Goal: Obtain resource: Download file/media

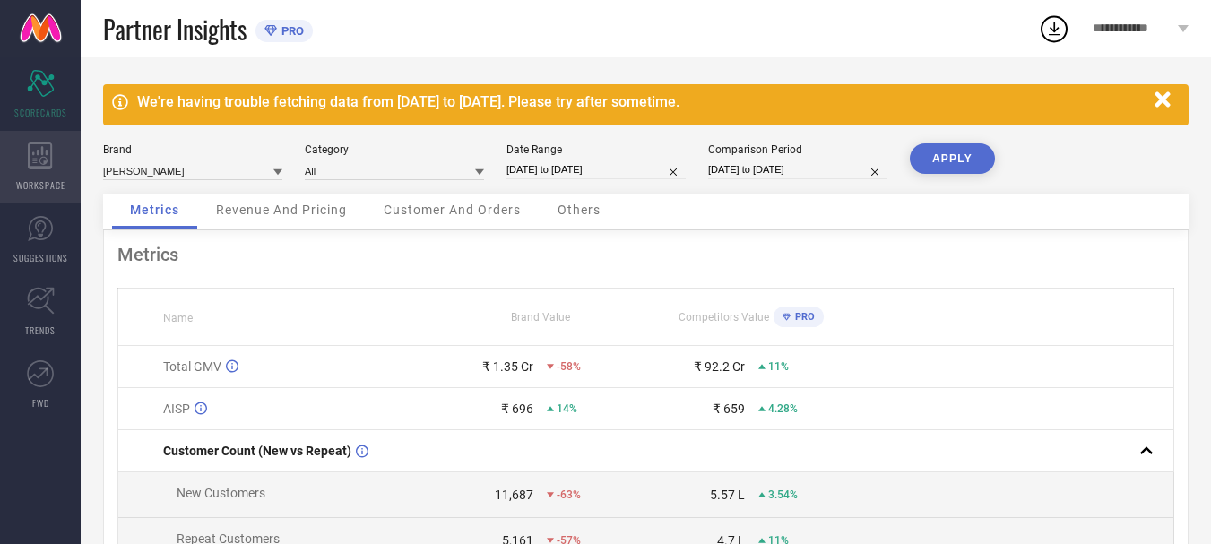
click at [40, 174] on div "WORKSPACE" at bounding box center [40, 167] width 81 height 72
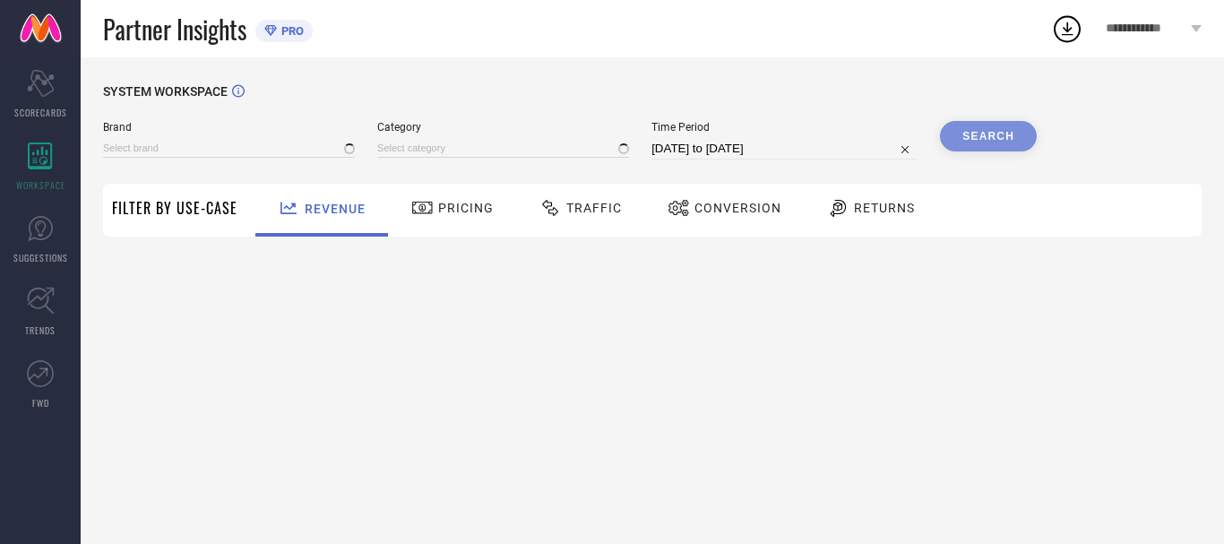
type input "ANUBHUTEE"
type input "All"
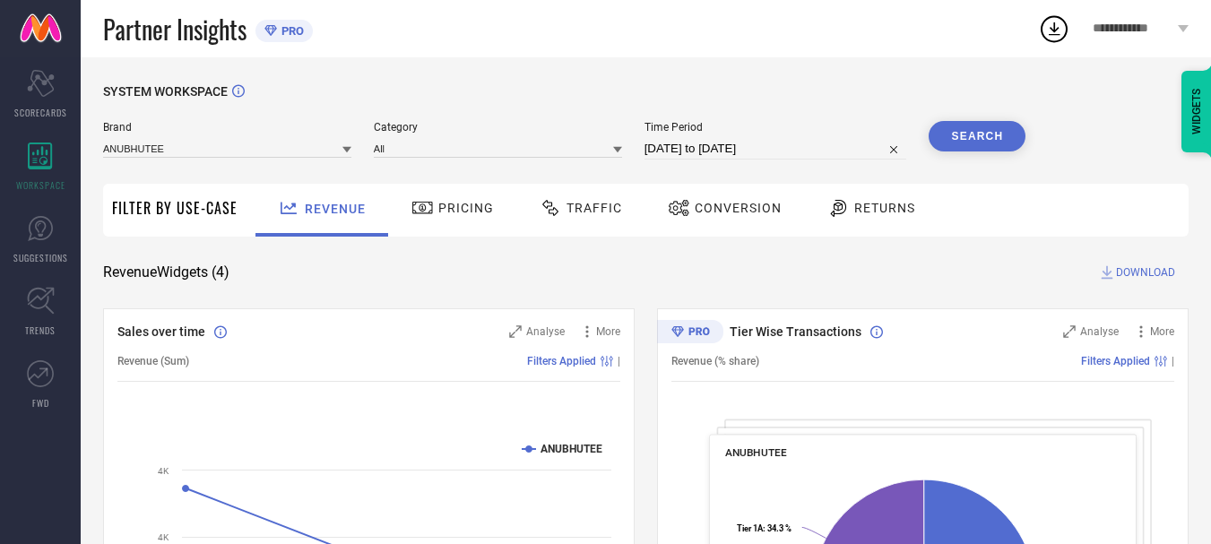
click at [587, 229] on div "Traffic" at bounding box center [580, 210] width 127 height 53
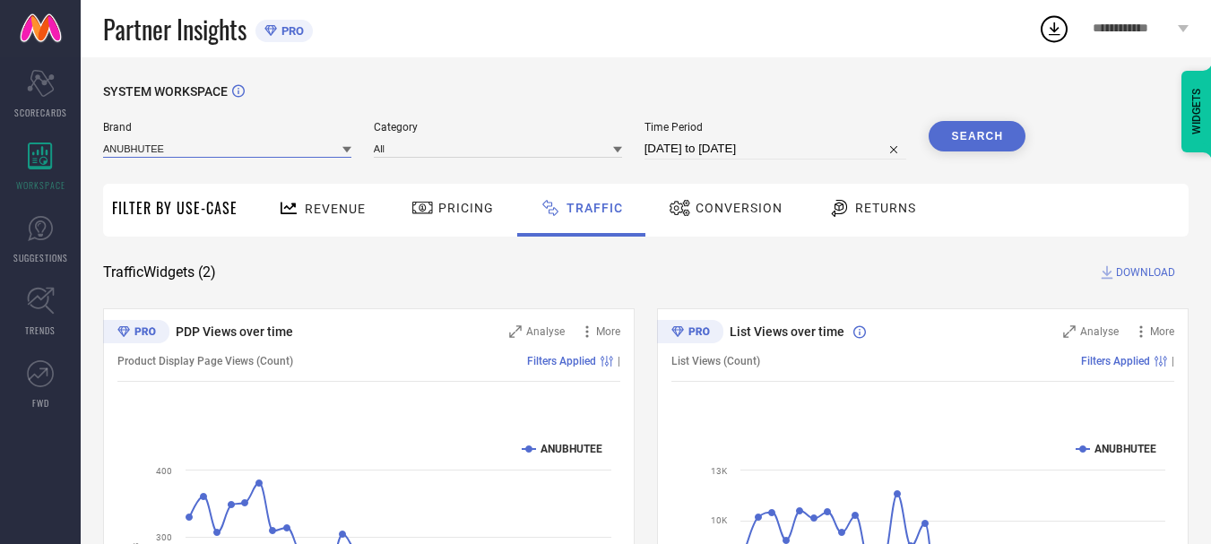
click at [303, 147] on input at bounding box center [227, 148] width 248 height 19
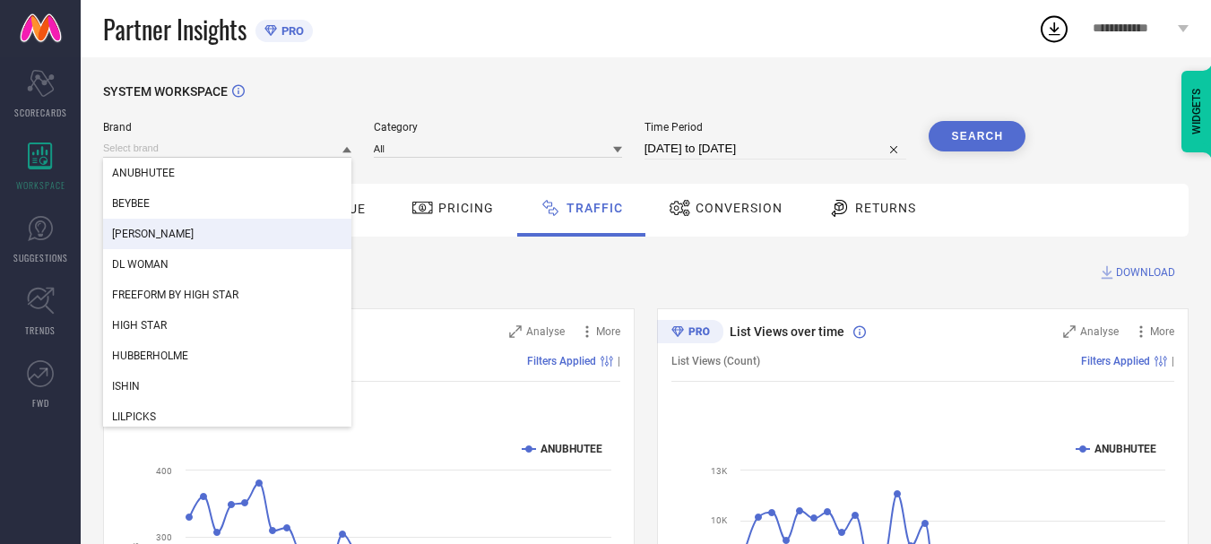
click at [237, 238] on div "[PERSON_NAME]" at bounding box center [227, 234] width 248 height 30
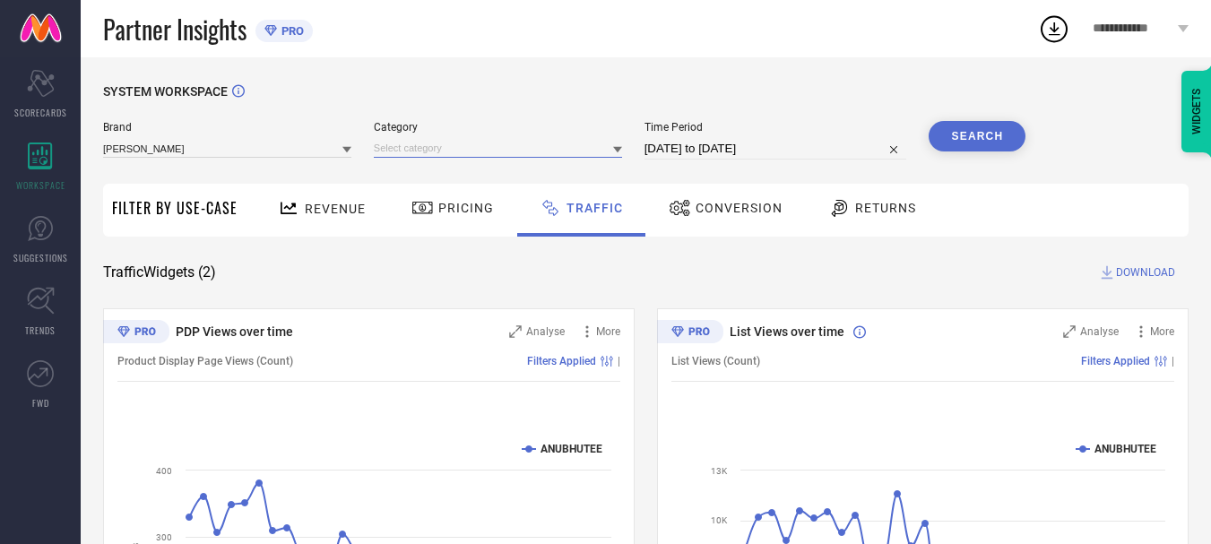
click at [500, 147] on input at bounding box center [498, 148] width 248 height 19
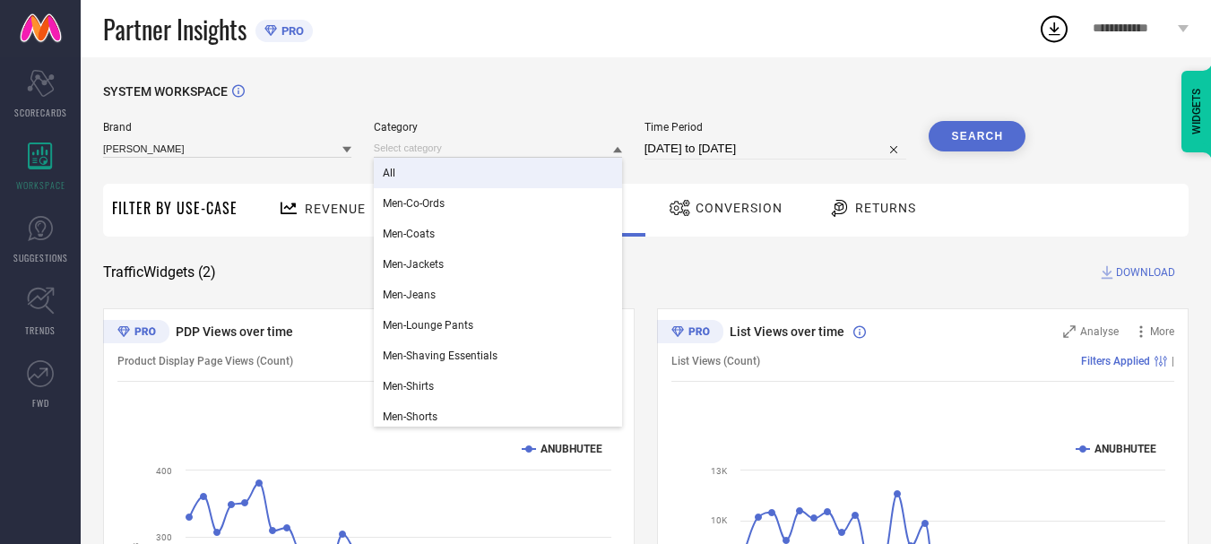
click at [479, 179] on div "All" at bounding box center [498, 173] width 248 height 30
click at [495, 157] on input at bounding box center [498, 148] width 248 height 19
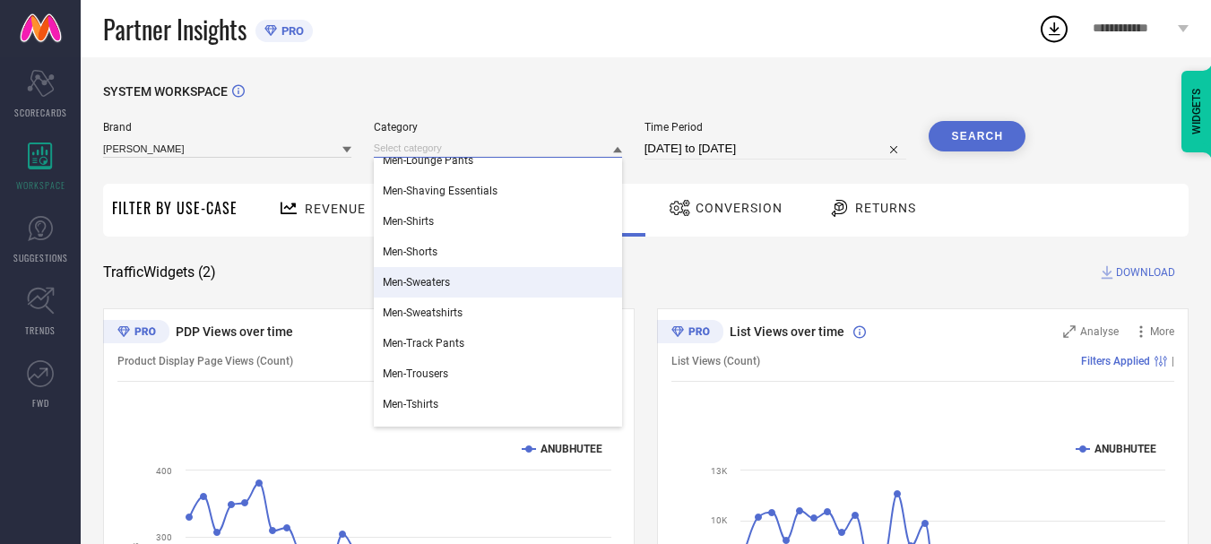
scroll to position [188, 0]
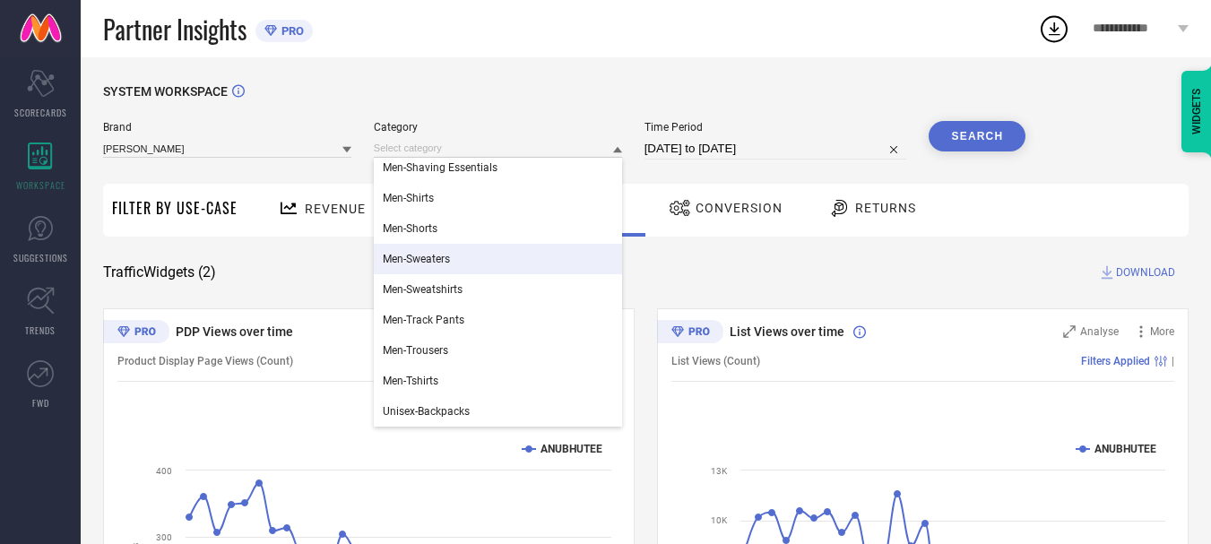
click at [458, 246] on div "Men-Sweaters" at bounding box center [498, 259] width 248 height 30
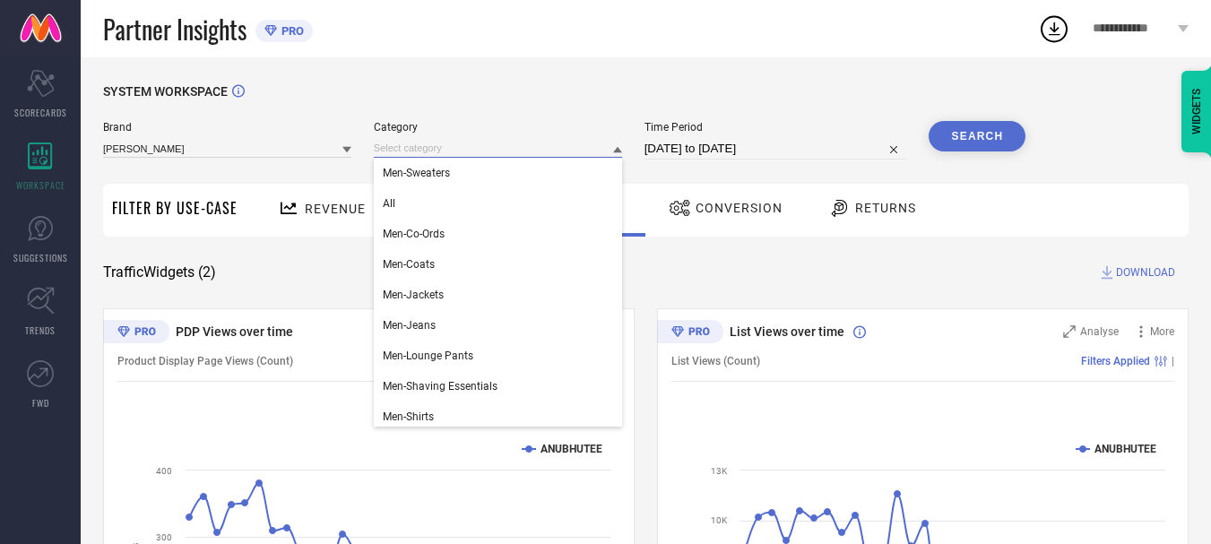
click at [518, 152] on input at bounding box center [498, 148] width 248 height 19
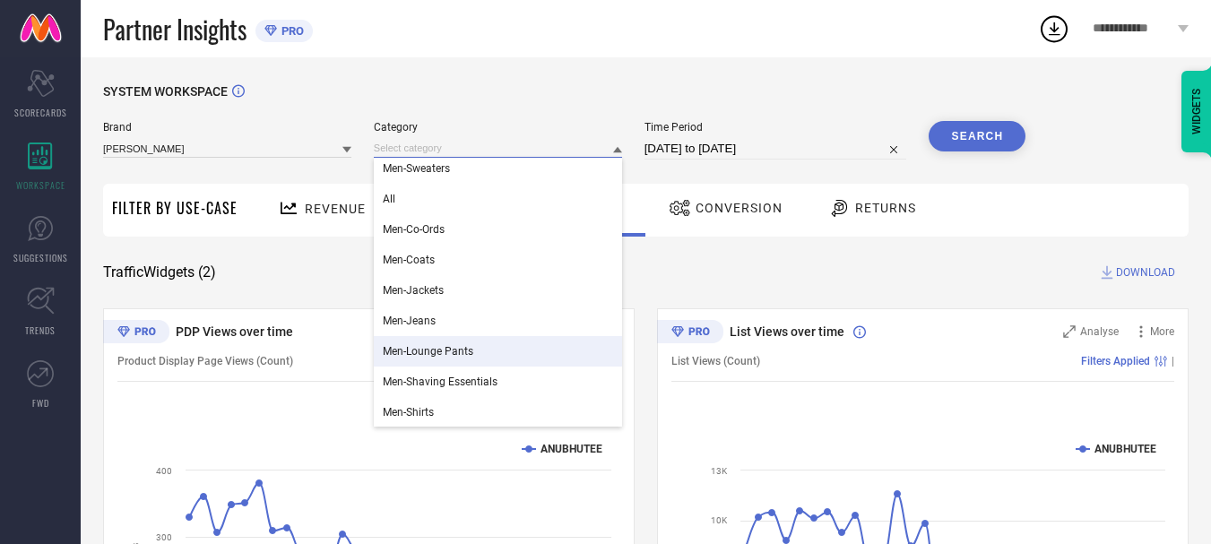
scroll to position [0, 0]
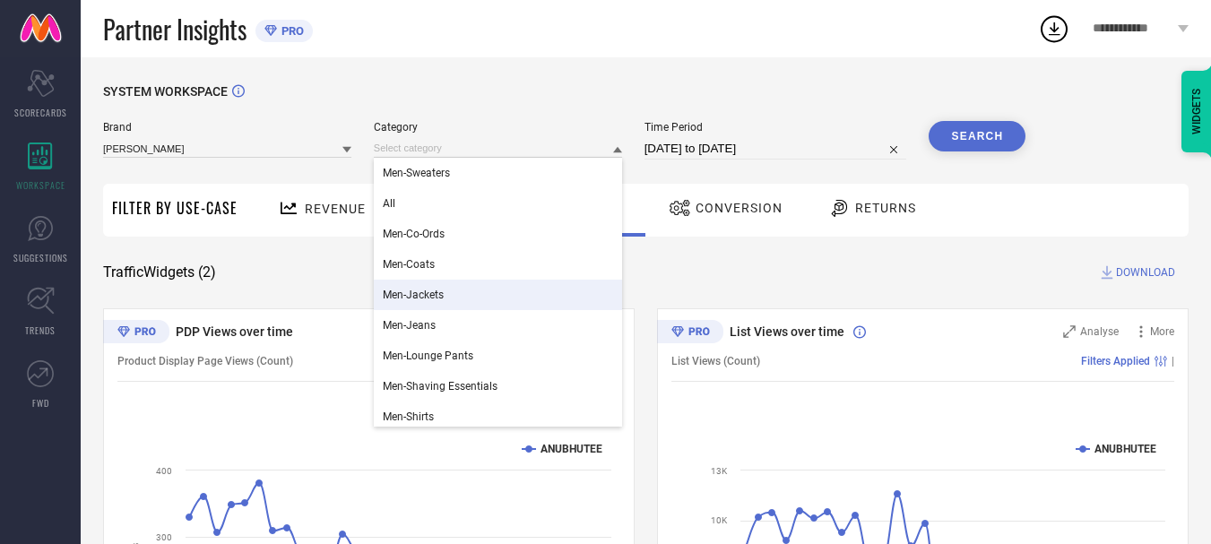
click at [547, 291] on div "Men-Jackets" at bounding box center [498, 295] width 248 height 30
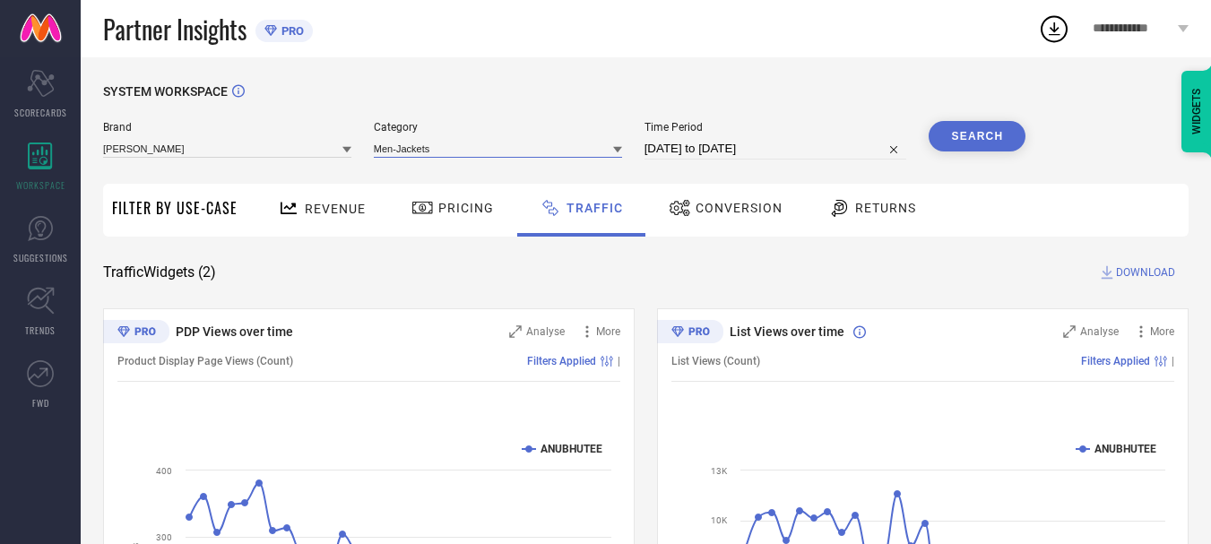
click at [512, 145] on input at bounding box center [498, 148] width 248 height 19
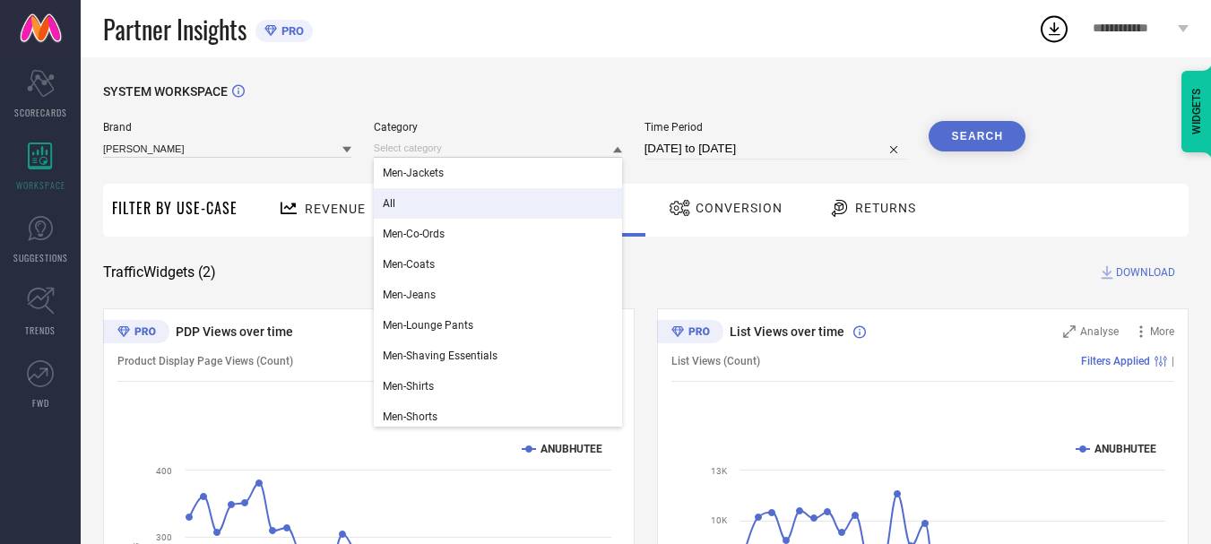
click at [472, 204] on div "All" at bounding box center [498, 203] width 248 height 30
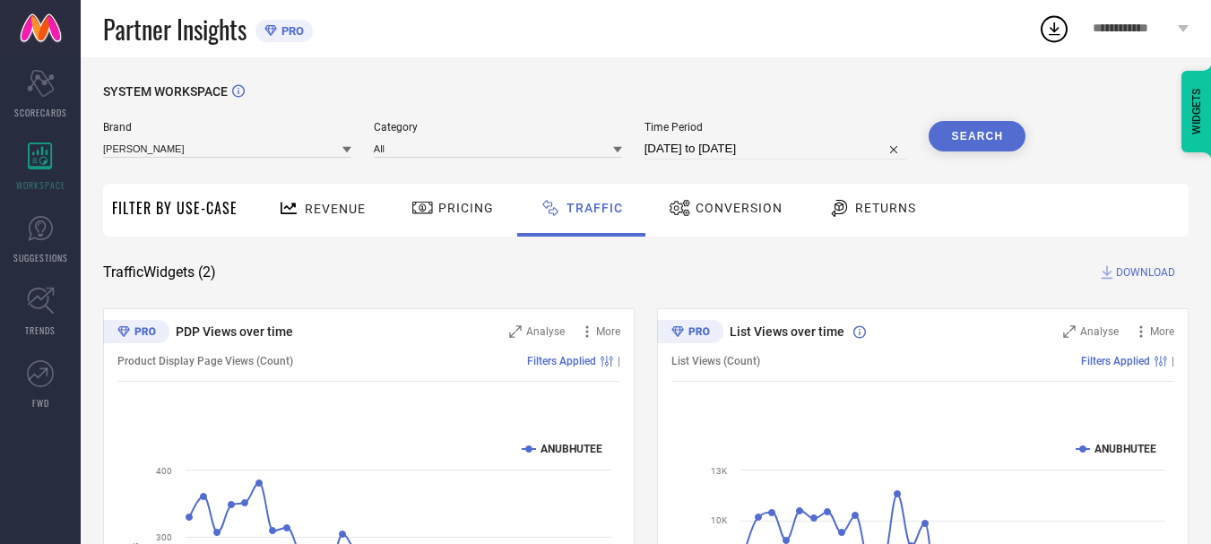
select select "6"
select select "2025"
select select "7"
select select "2025"
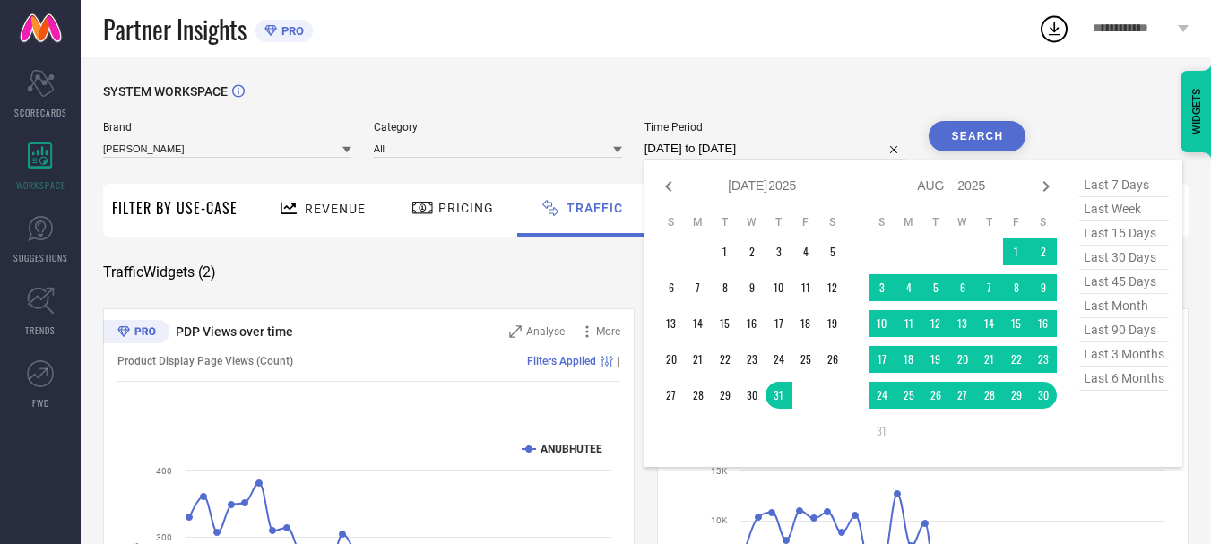
click at [801, 148] on input "[DATE] to [DATE]" at bounding box center [775, 149] width 263 height 22
click at [914, 392] on td "25" at bounding box center [908, 395] width 27 height 27
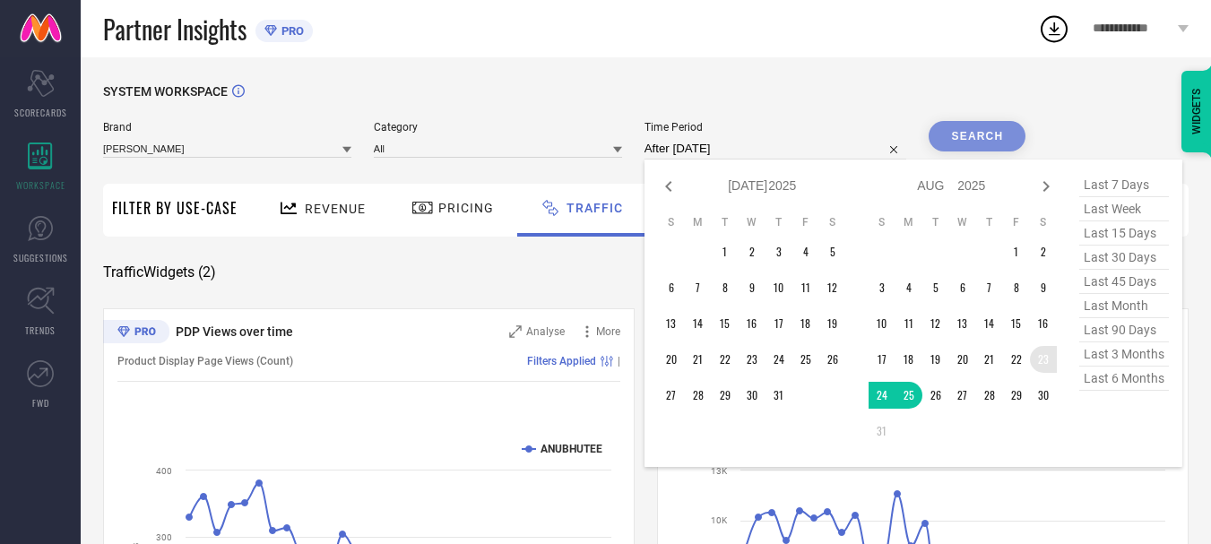
type input "[DATE] to [DATE]"
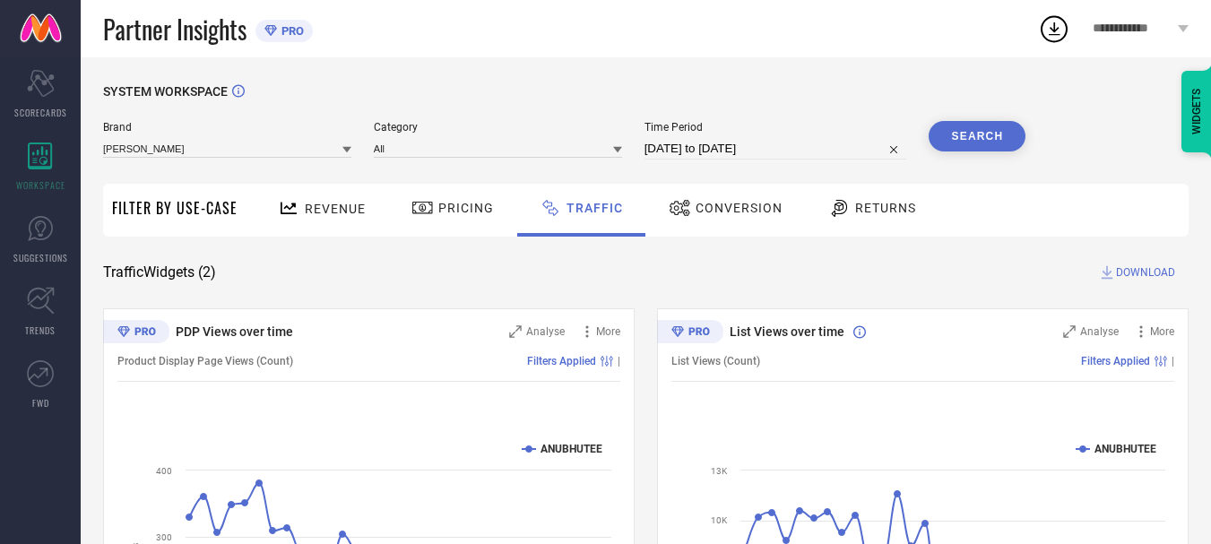
click at [745, 147] on input "[DATE] to [DATE]" at bounding box center [775, 149] width 263 height 22
select select "7"
select select "2025"
select select "8"
select select "2025"
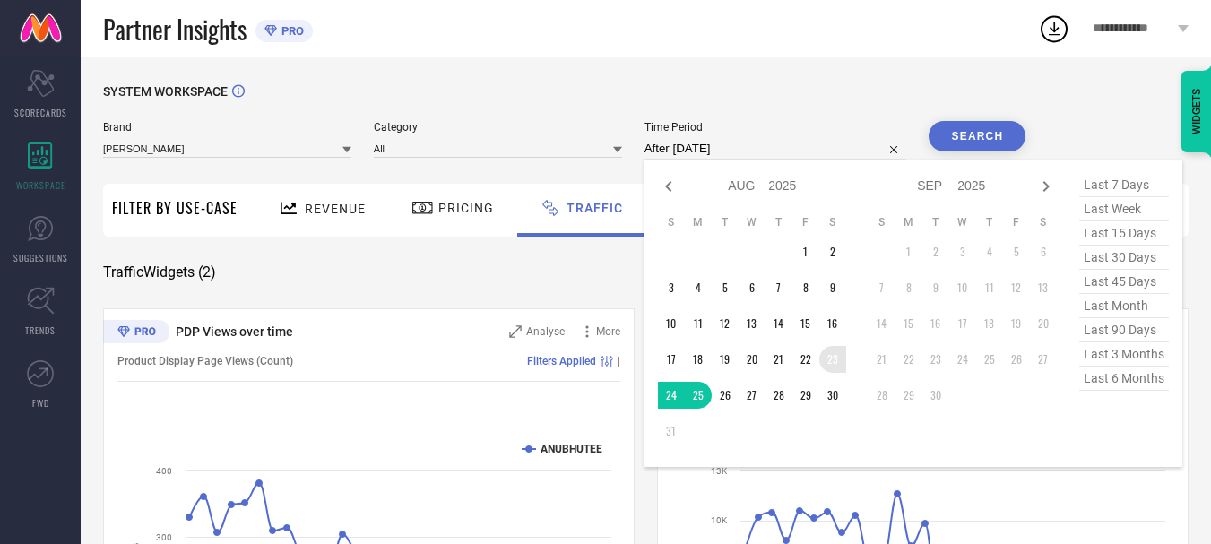
click at [836, 359] on td "23" at bounding box center [832, 359] width 27 height 27
type input "[DATE] to [DATE]"
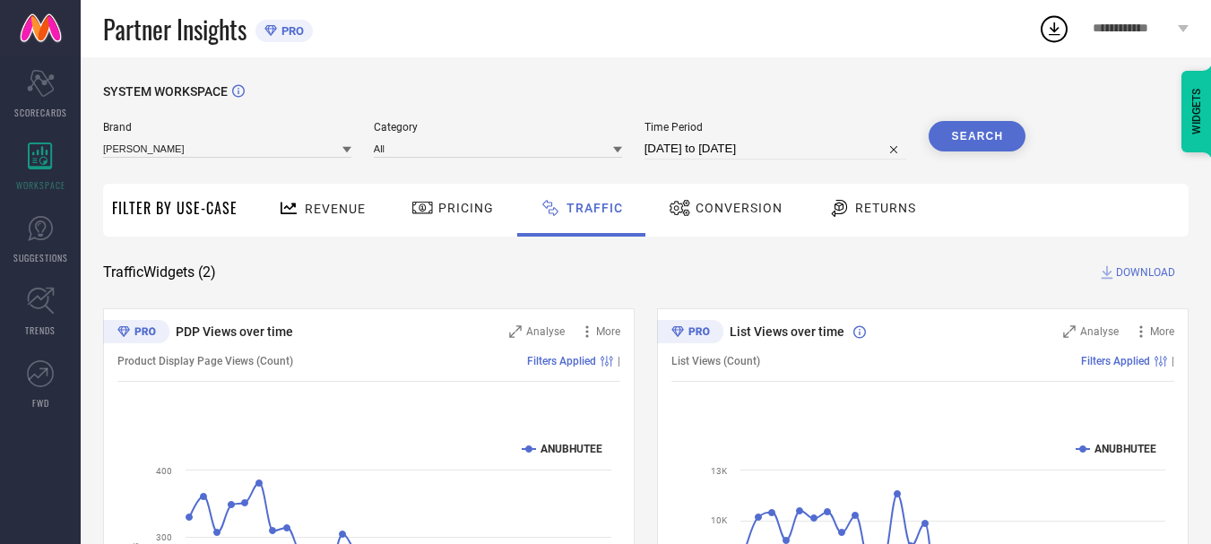
select select "7"
select select "2025"
select select "8"
select select "2025"
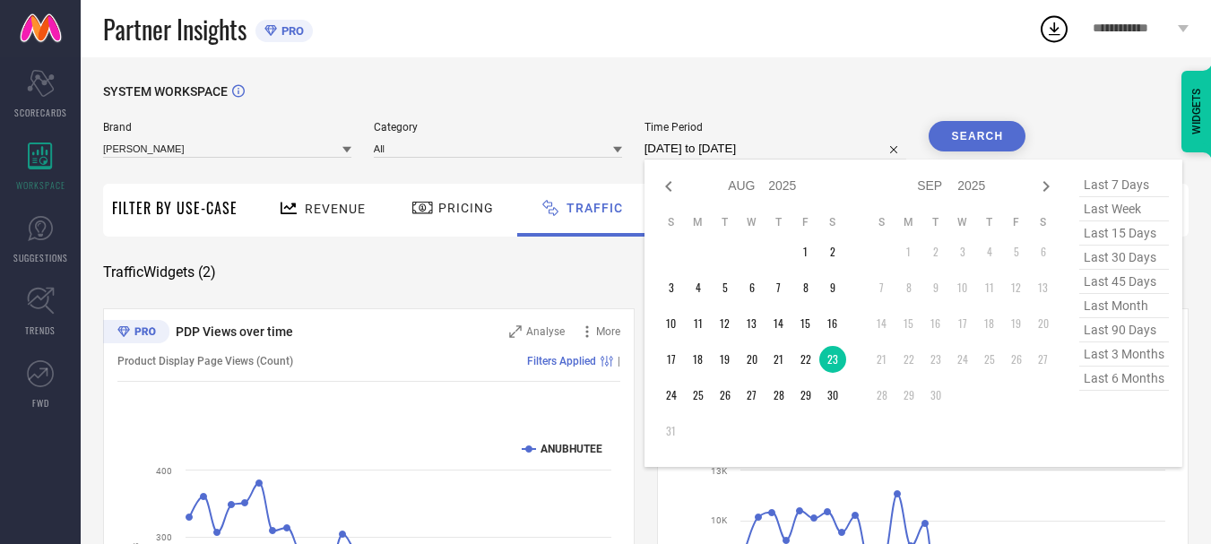
click at [778, 149] on input "[DATE] to [DATE]" at bounding box center [775, 149] width 263 height 22
click at [839, 399] on td "30" at bounding box center [832, 395] width 27 height 27
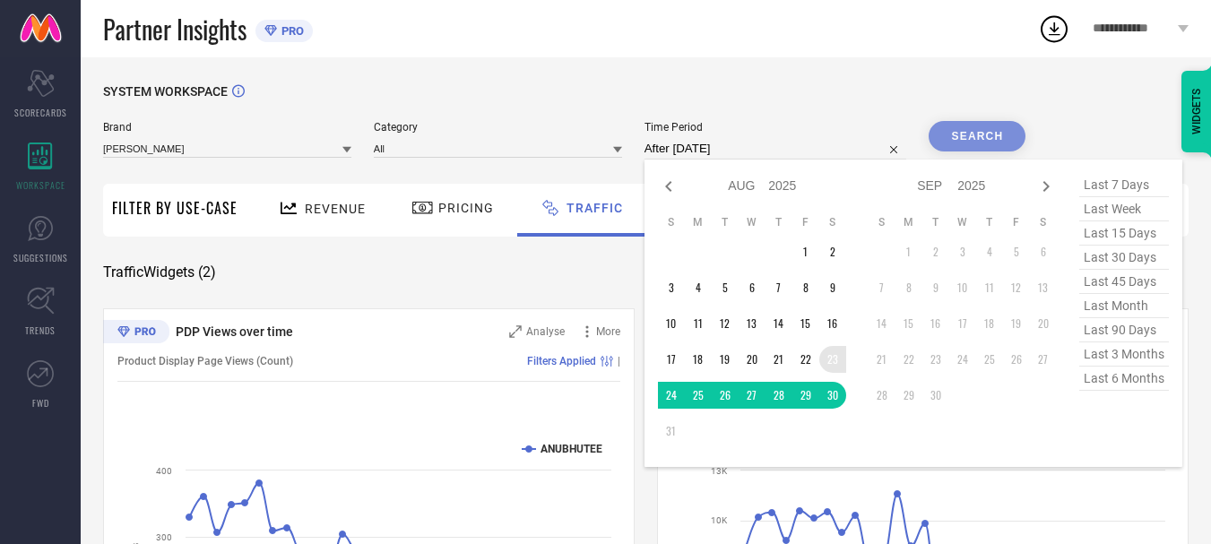
type input "[DATE] to [DATE]"
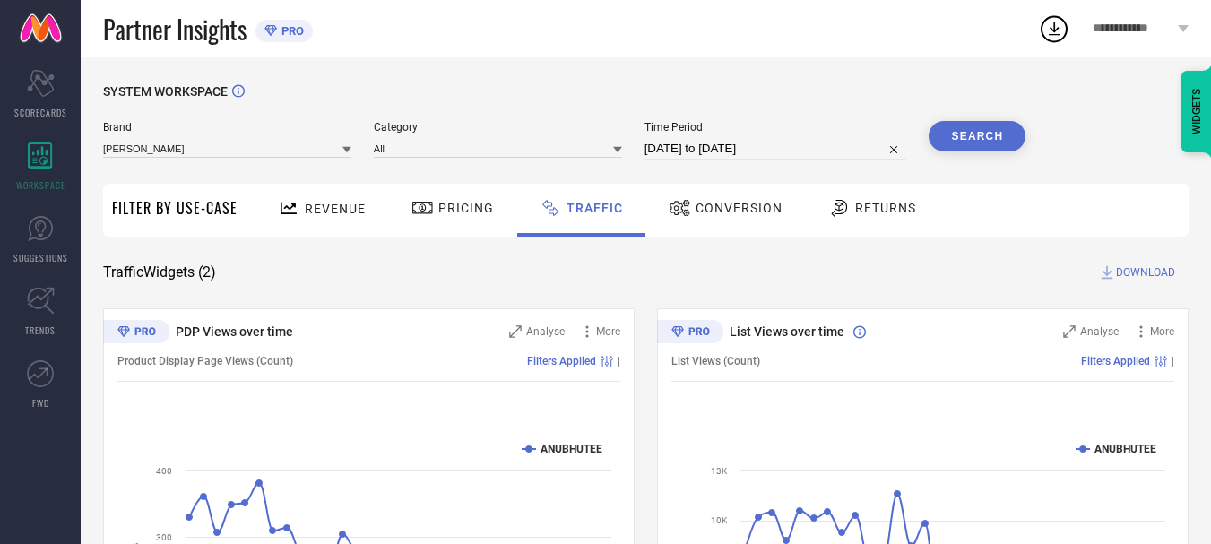
click at [723, 139] on div "Time Period [DATE] to [DATE]" at bounding box center [775, 140] width 263 height 39
click at [728, 153] on input "[DATE] to [DATE]" at bounding box center [775, 149] width 263 height 22
select select "7"
select select "2025"
select select "8"
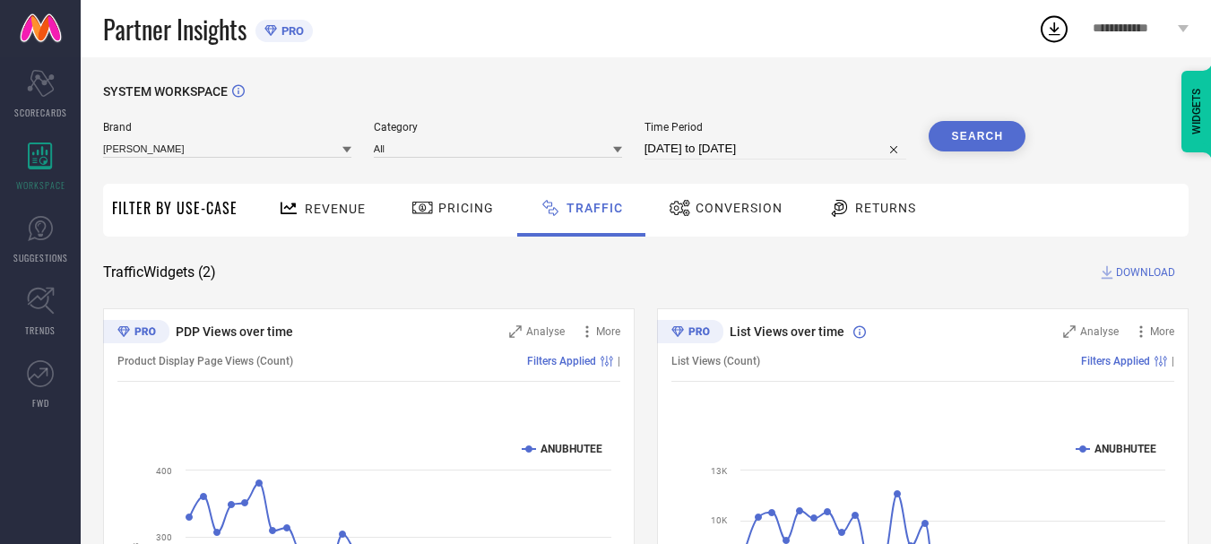
select select "2025"
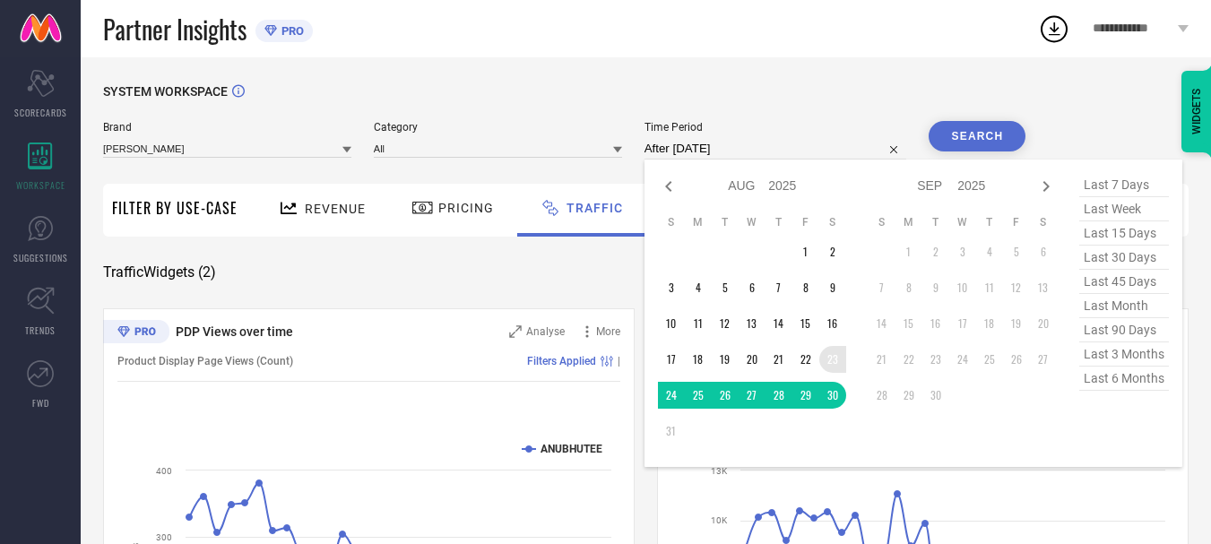
click at [837, 356] on td "23" at bounding box center [832, 359] width 27 height 27
type input "[DATE] to [DATE]"
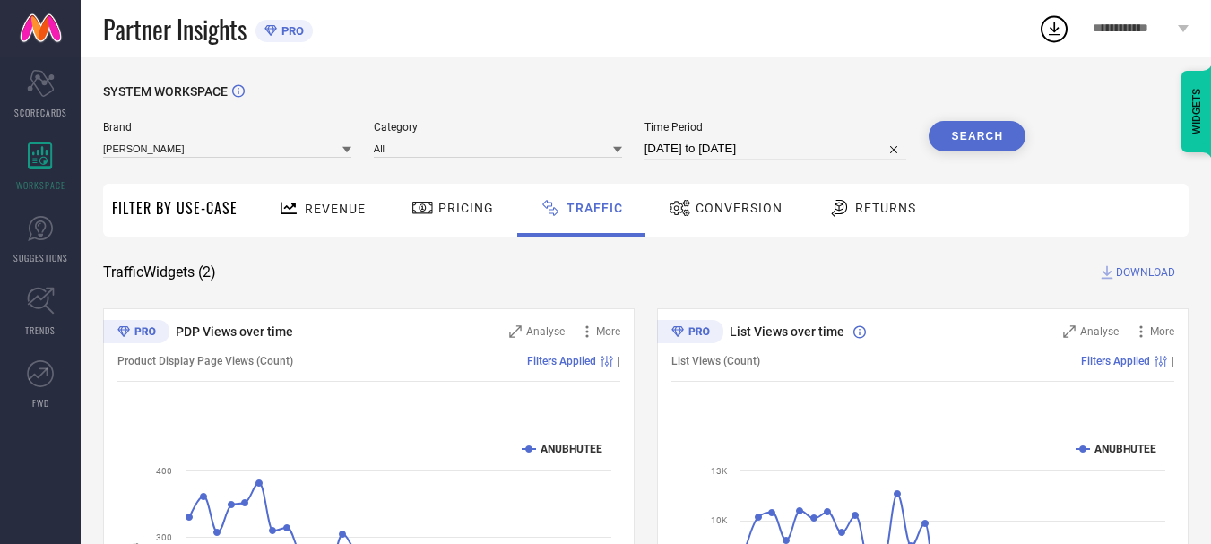
click at [995, 141] on button "Search" at bounding box center [976, 136] width 97 height 30
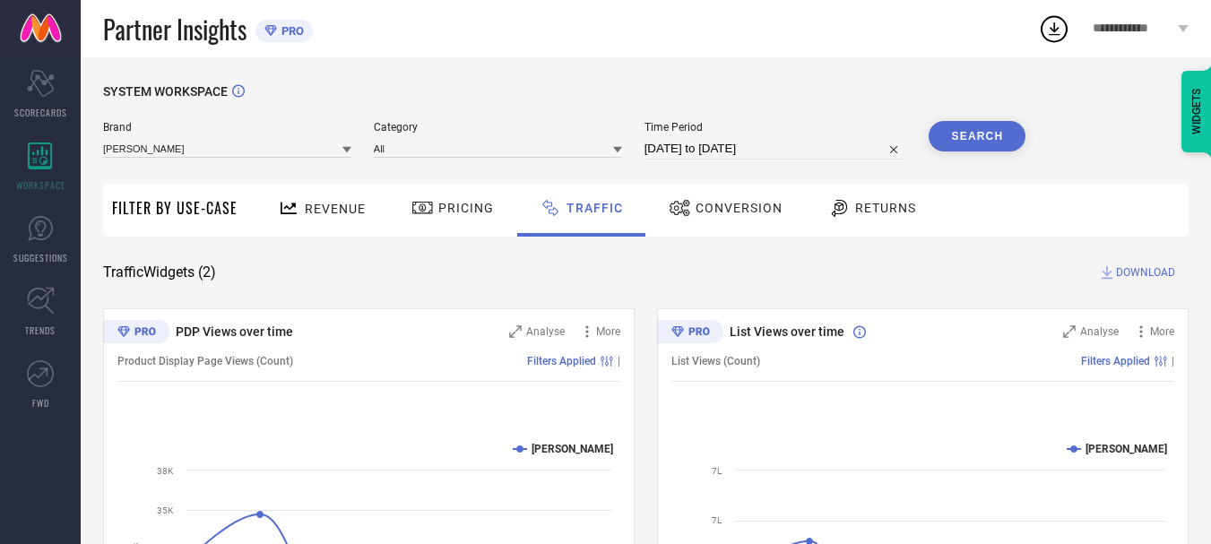
click at [1162, 267] on span "DOWNLOAD" at bounding box center [1145, 272] width 59 height 18
click at [1055, 38] on icon at bounding box center [1054, 29] width 32 height 32
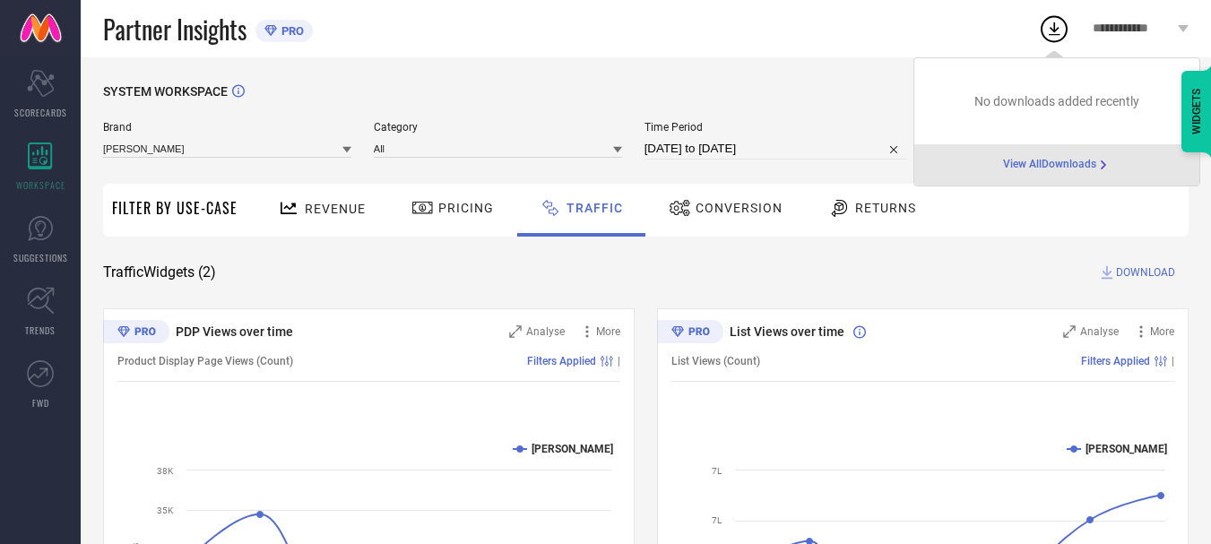
click at [1060, 175] on div "View All Downloads" at bounding box center [1056, 164] width 285 height 41
click at [1063, 164] on span "View All Downloads" at bounding box center [1049, 165] width 93 height 14
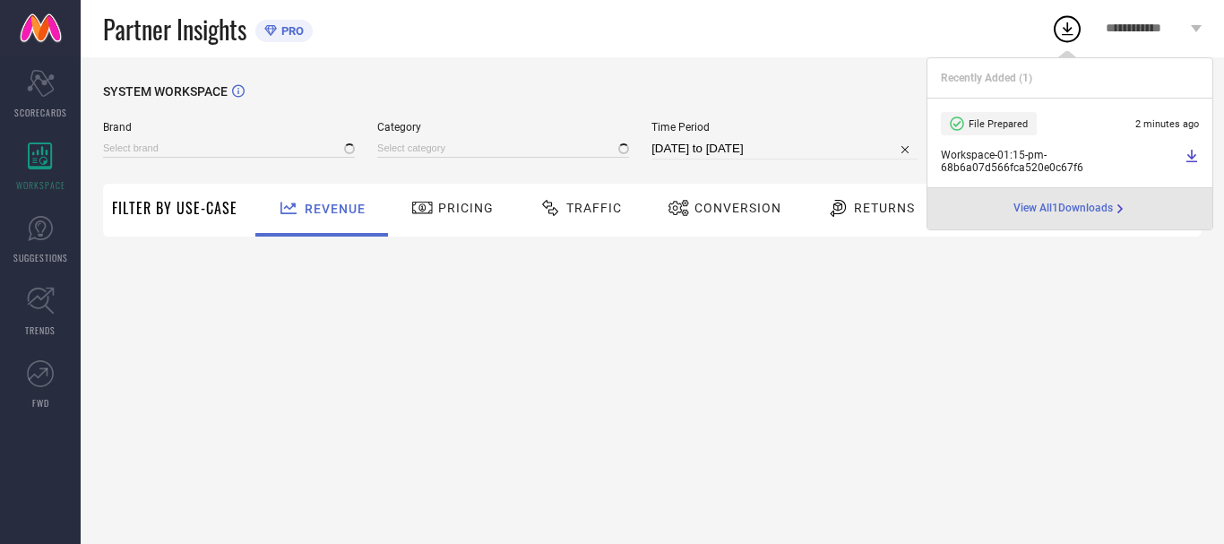
type input "ANUBHUTEE"
type input "All"
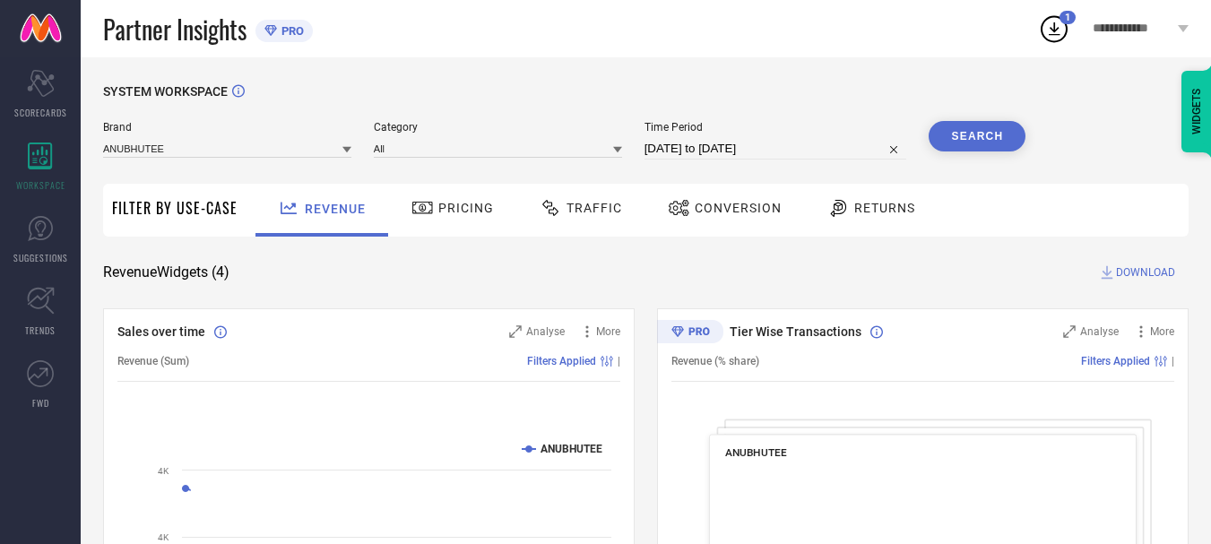
click at [745, 148] on input "[DATE] to [DATE]" at bounding box center [775, 149] width 263 height 22
select select "6"
select select "2025"
select select "7"
select select "2025"
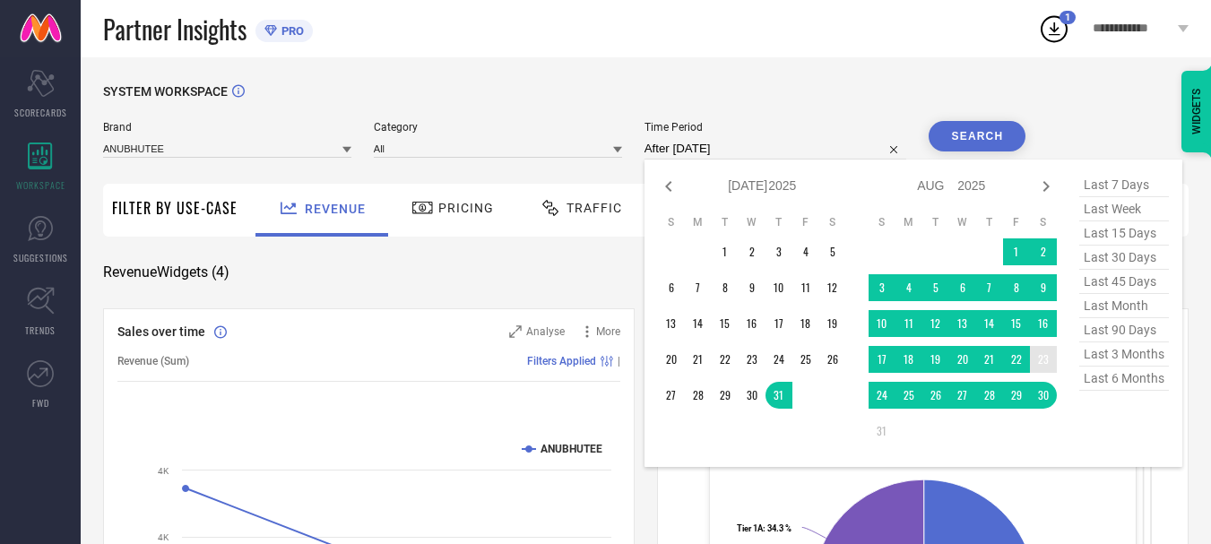
click at [1049, 361] on td "23" at bounding box center [1043, 359] width 27 height 27
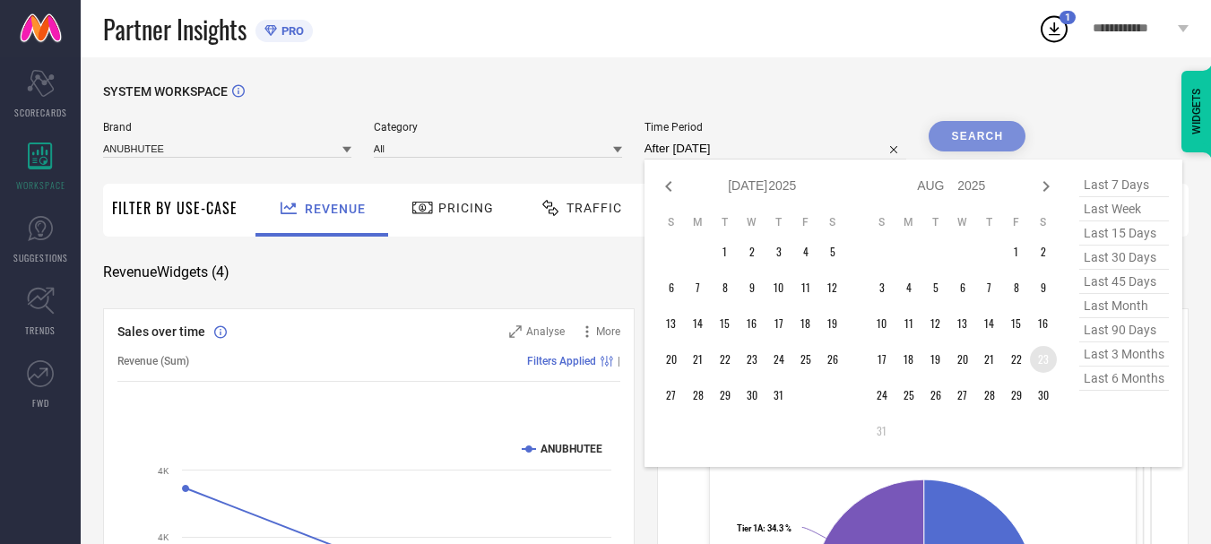
type input "[DATE] to [DATE]"
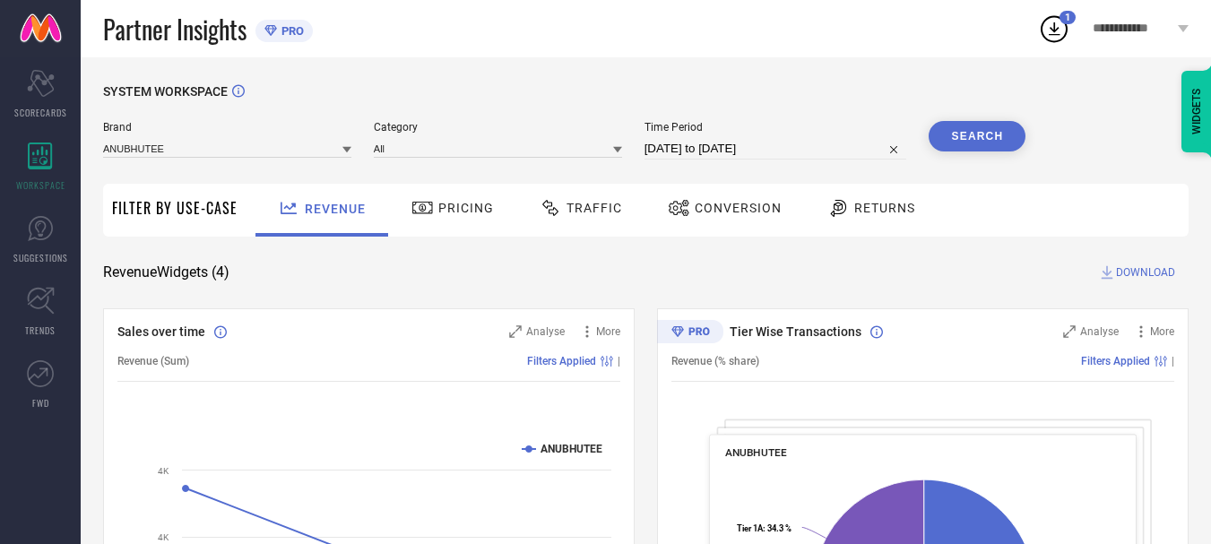
click at [668, 138] on div "Time Period [DATE] to [DATE]" at bounding box center [775, 140] width 263 height 39
select select "7"
select select "2025"
select select "8"
select select "2025"
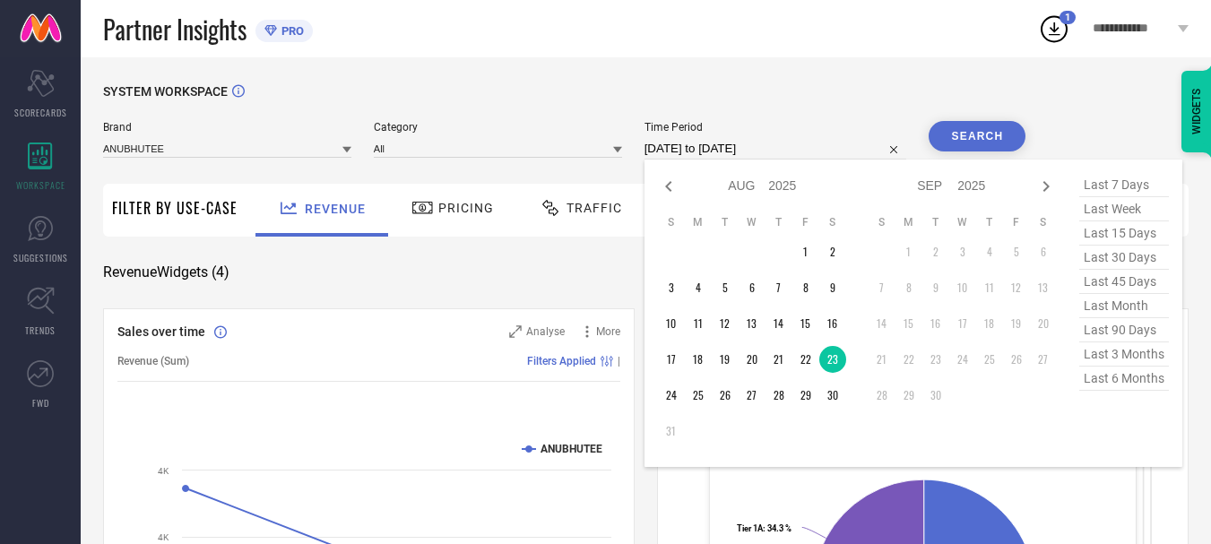
click at [691, 157] on input "[DATE] to [DATE]" at bounding box center [775, 149] width 263 height 22
click at [810, 391] on td "29" at bounding box center [805, 395] width 27 height 27
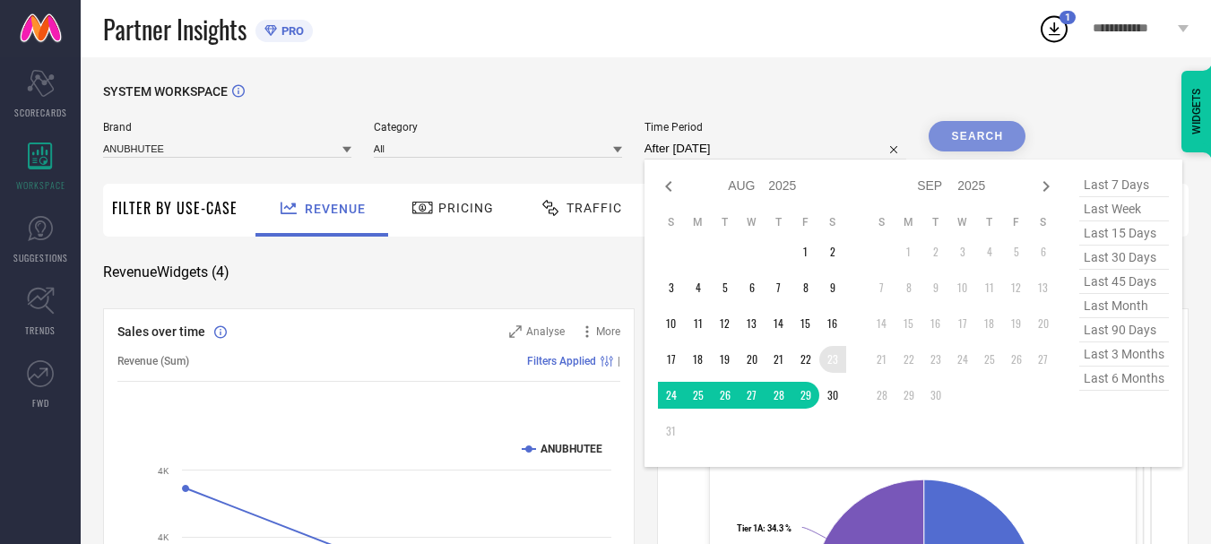
type input "[DATE] to [DATE]"
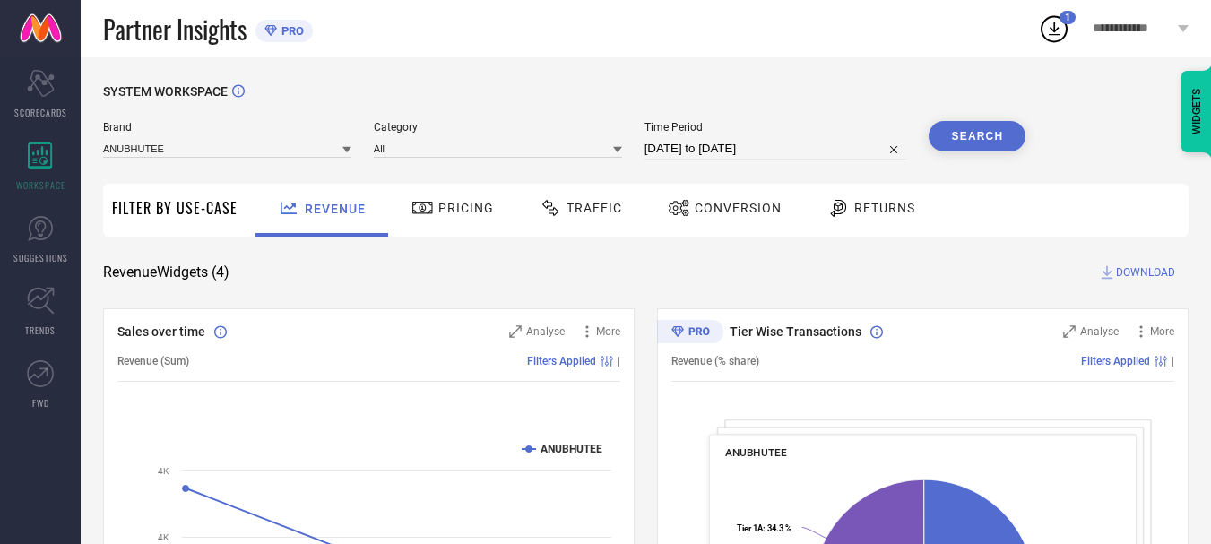
click at [751, 141] on input "[DATE] to [DATE]" at bounding box center [775, 149] width 263 height 22
select select "7"
select select "2025"
select select "8"
select select "2025"
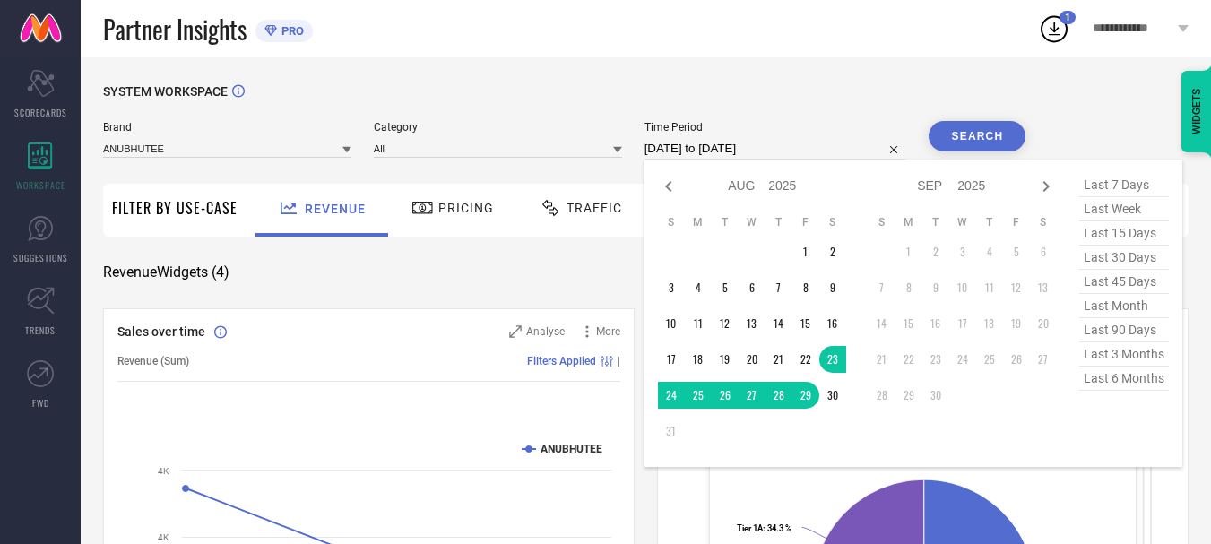
click at [995, 126] on button "Search" at bounding box center [976, 136] width 97 height 30
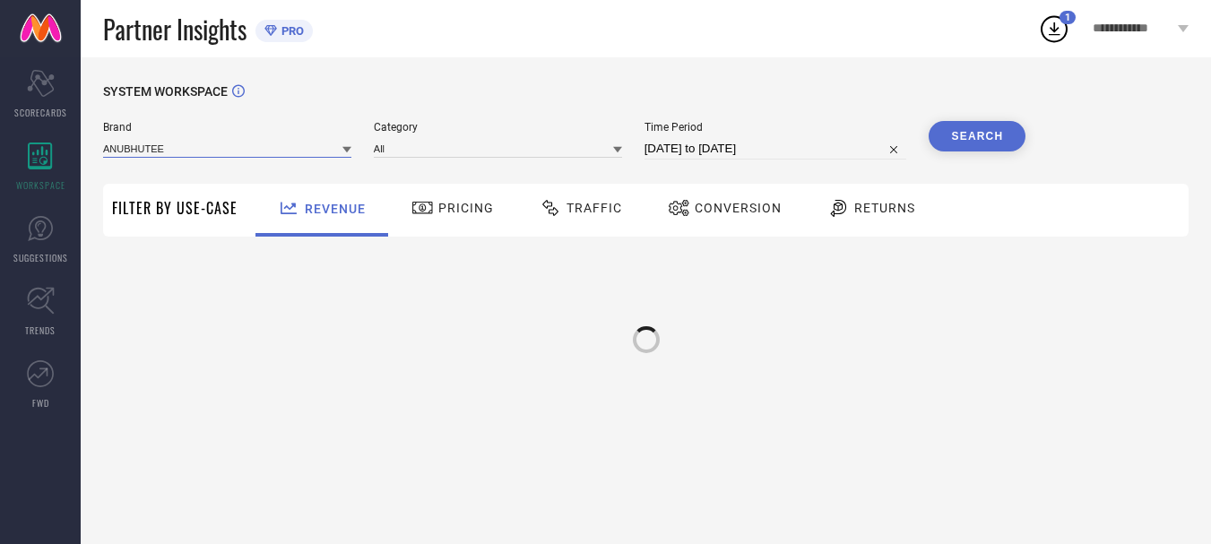
click at [271, 156] on input at bounding box center [227, 148] width 248 height 19
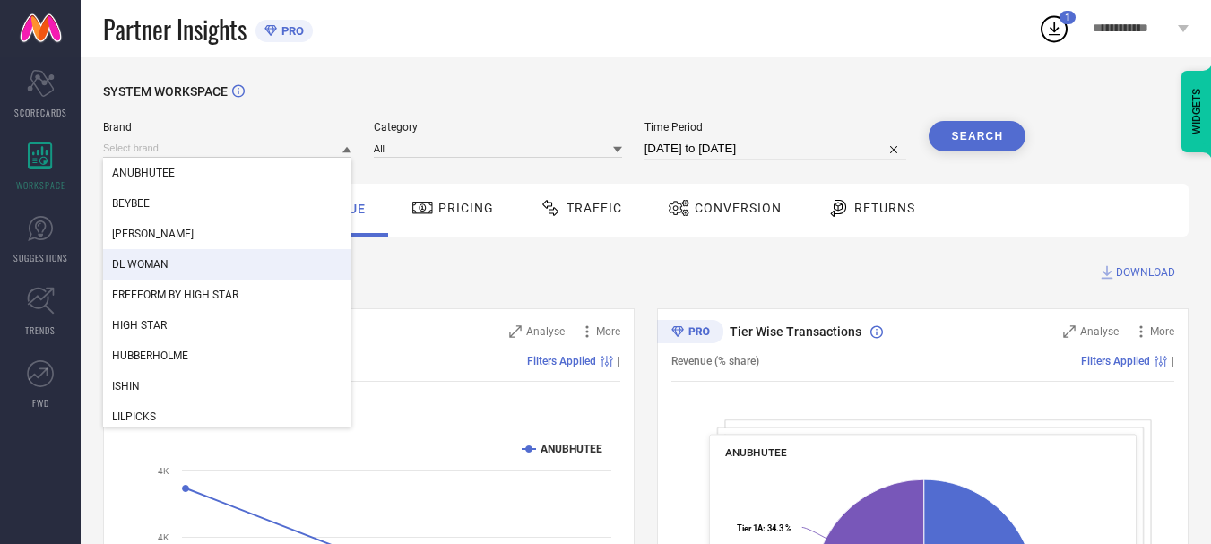
click at [229, 271] on div "DL WOMAN" at bounding box center [227, 264] width 248 height 30
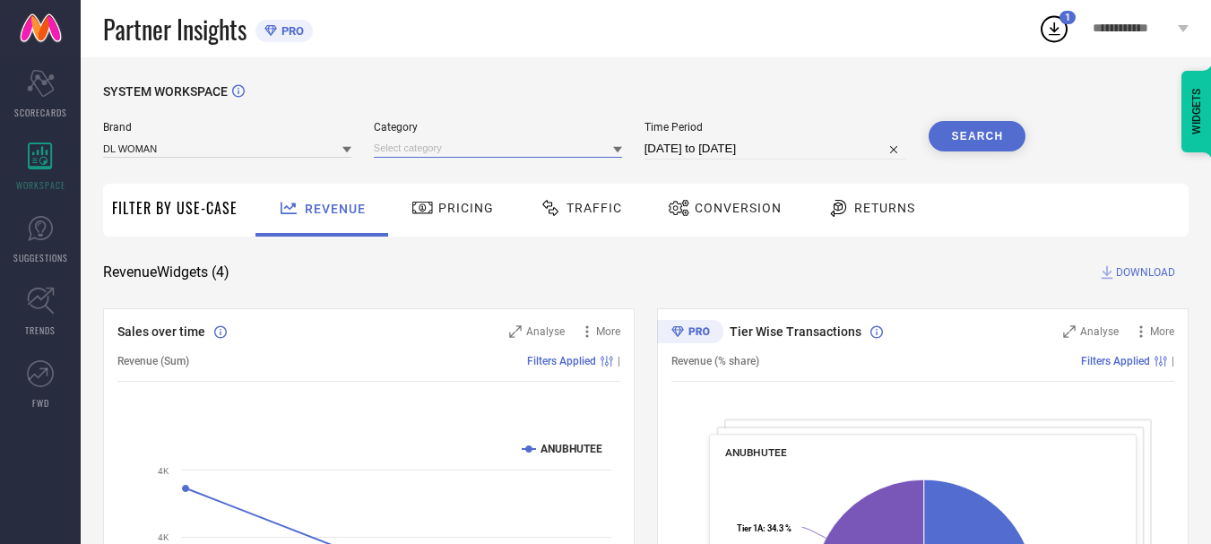
click at [534, 152] on input at bounding box center [498, 148] width 248 height 19
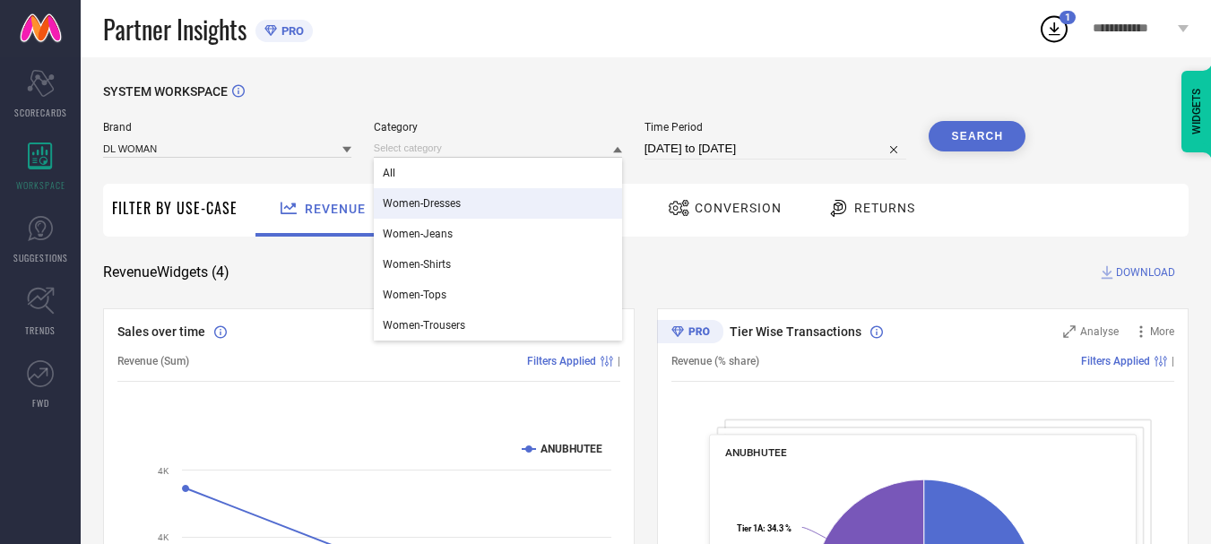
click at [506, 191] on div "Women-Dresses" at bounding box center [498, 203] width 248 height 30
click at [484, 153] on input at bounding box center [498, 148] width 248 height 19
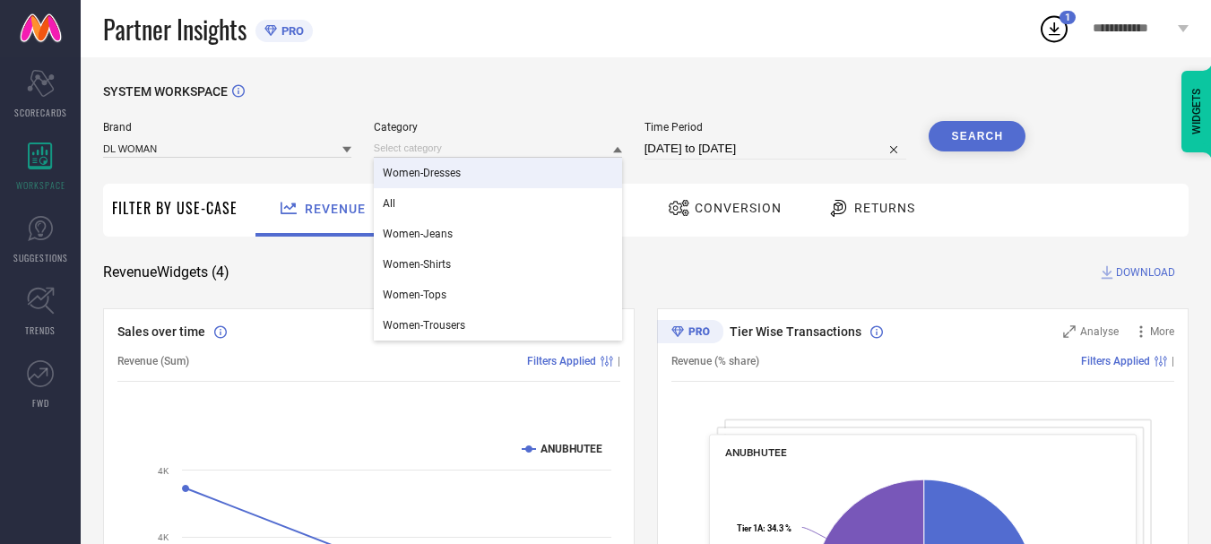
click at [470, 179] on div "Women-Dresses" at bounding box center [498, 173] width 248 height 30
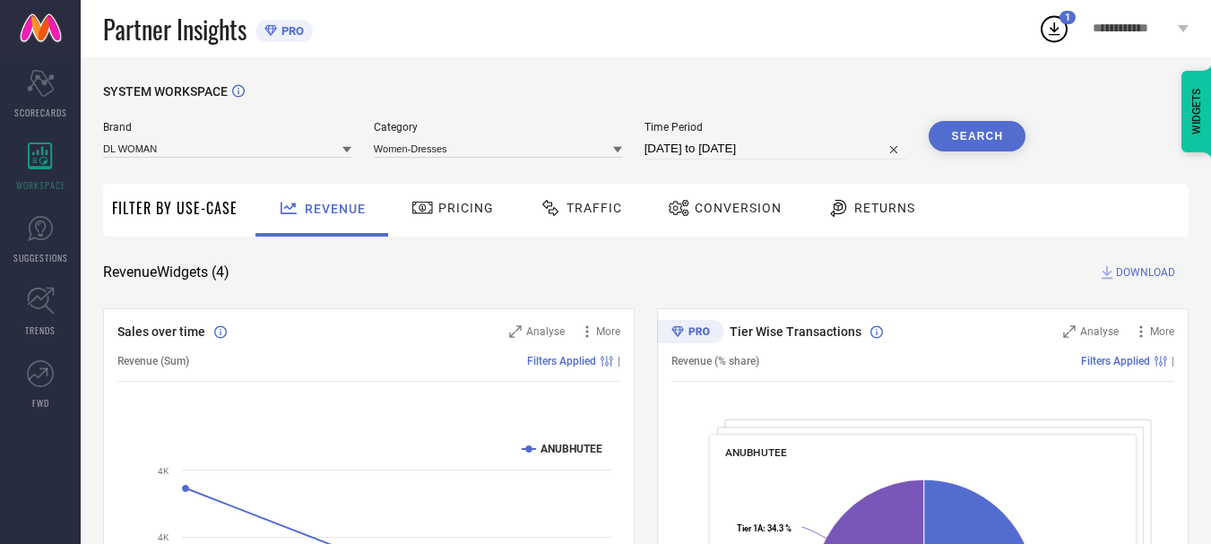
click at [463, 139] on div "Women-Dresses" at bounding box center [498, 148] width 248 height 20
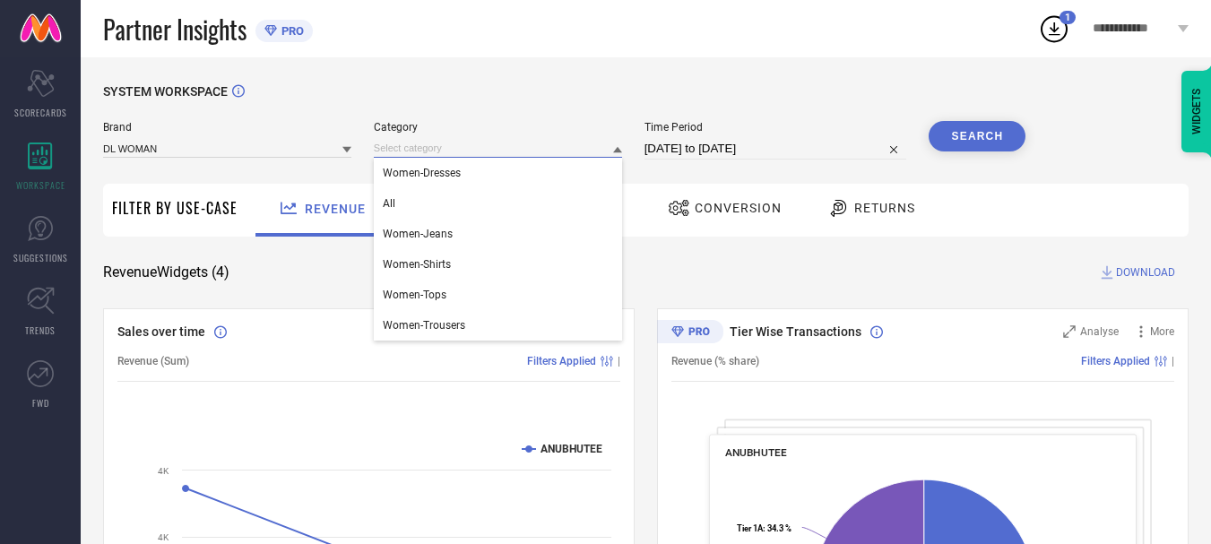
click at [457, 152] on input at bounding box center [498, 148] width 248 height 19
click at [436, 203] on div "All" at bounding box center [498, 203] width 248 height 30
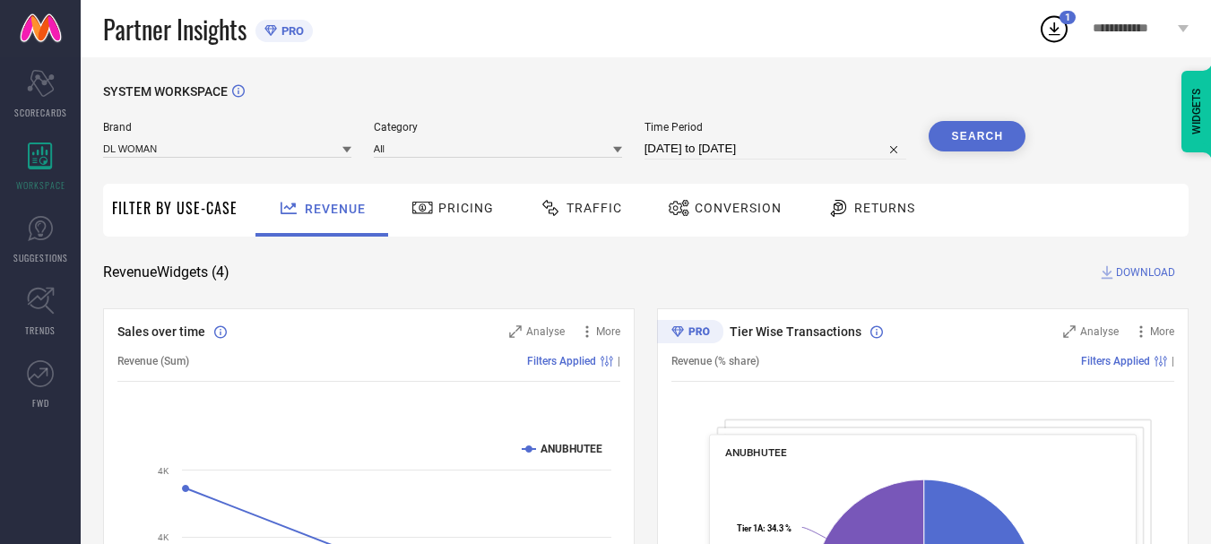
click at [961, 136] on button "Search" at bounding box center [976, 136] width 97 height 30
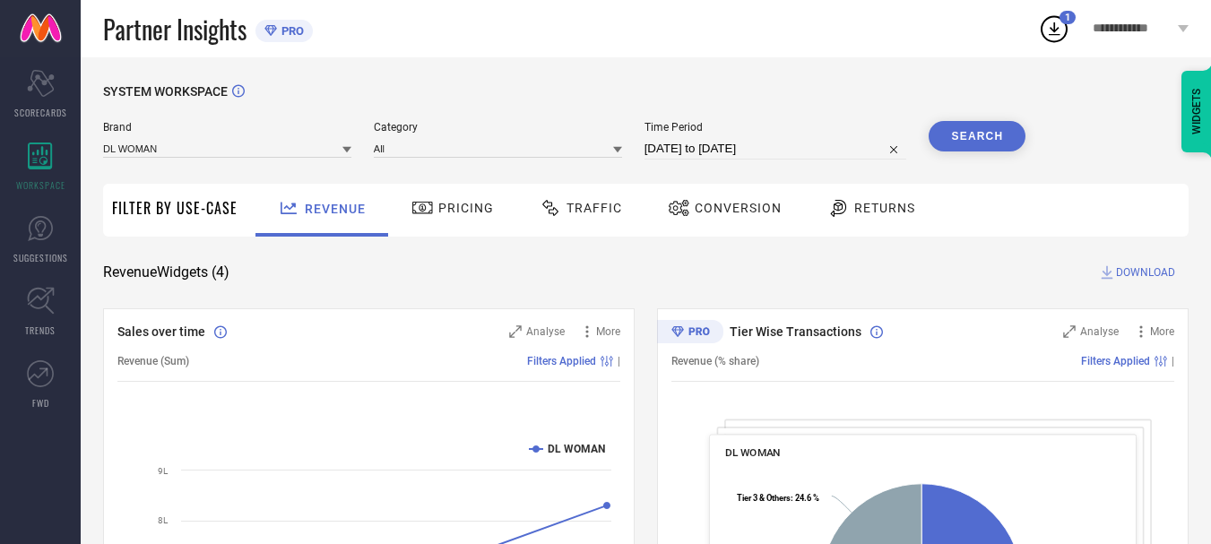
click at [1054, 22] on icon at bounding box center [1054, 28] width 12 height 13
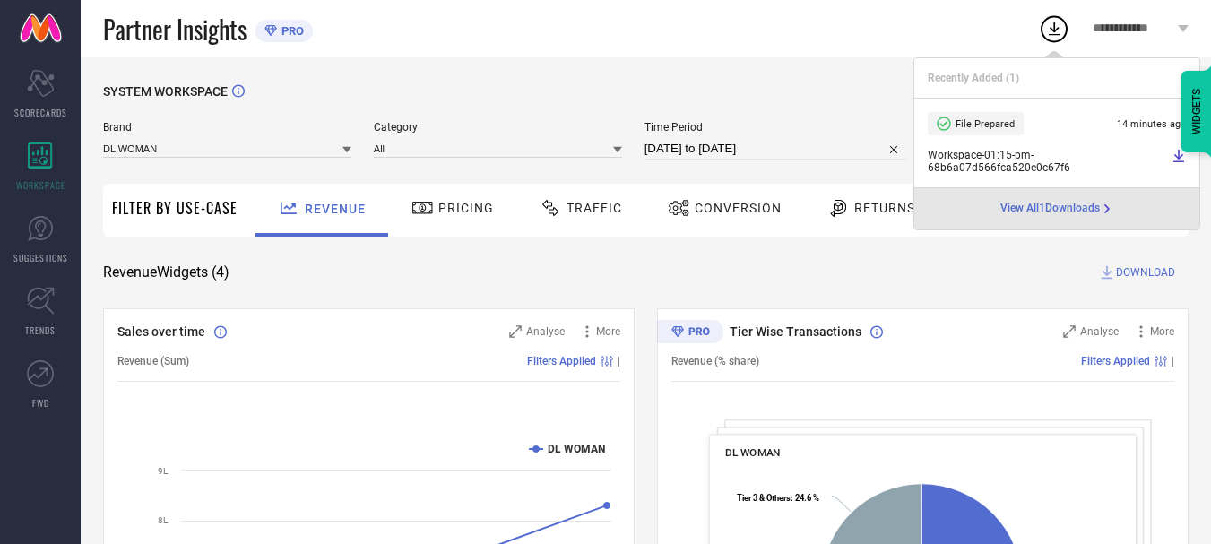
click at [1133, 271] on span "DOWNLOAD" at bounding box center [1145, 272] width 59 height 18
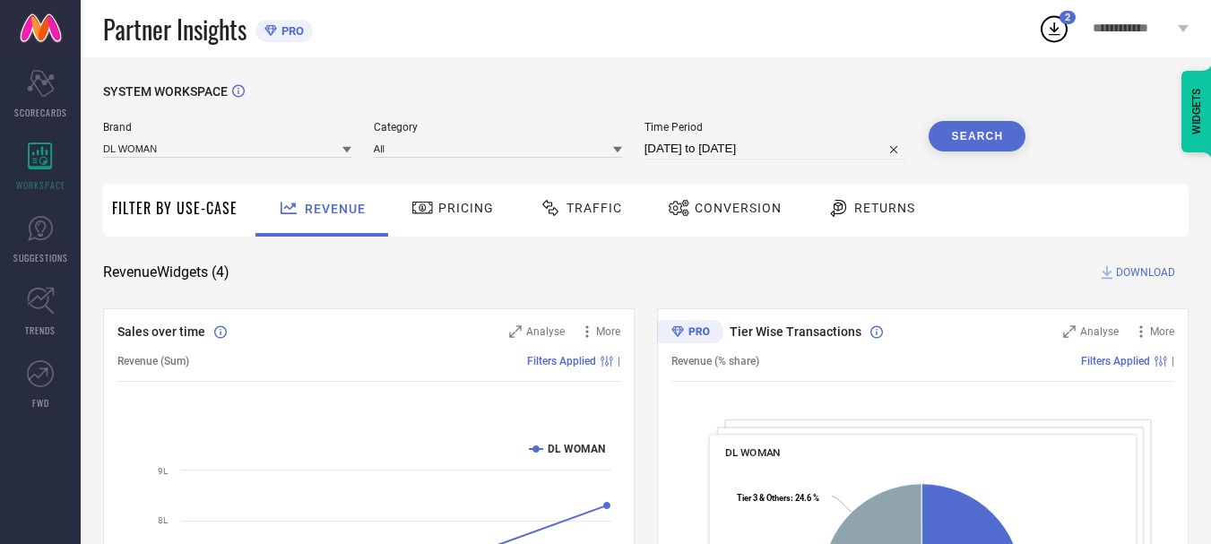
click at [1054, 33] on icon at bounding box center [1054, 29] width 32 height 32
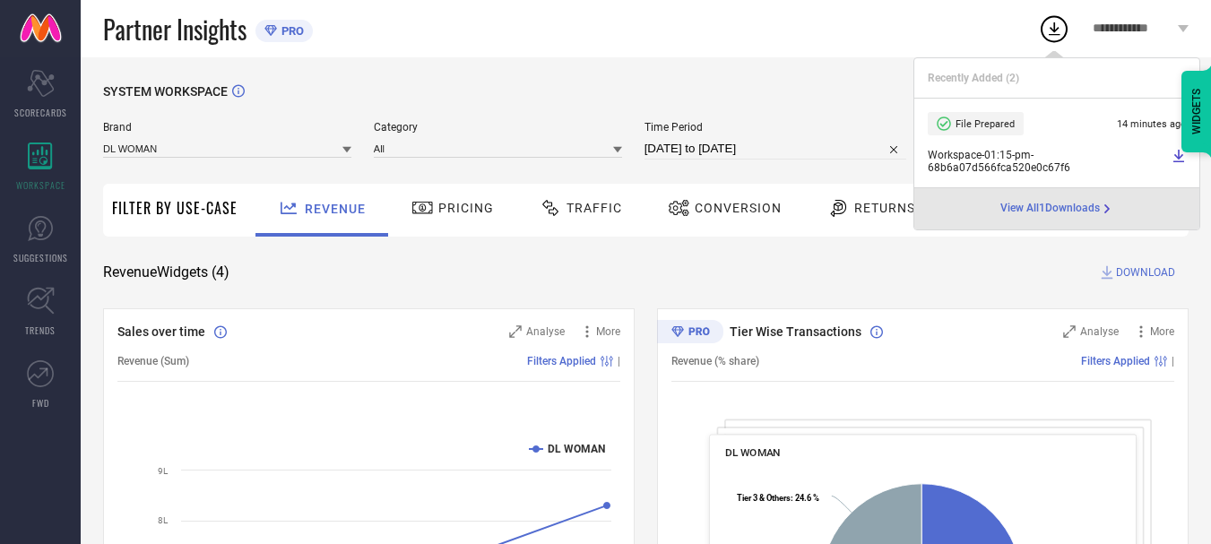
click at [1110, 207] on icon at bounding box center [1106, 209] width 14 height 14
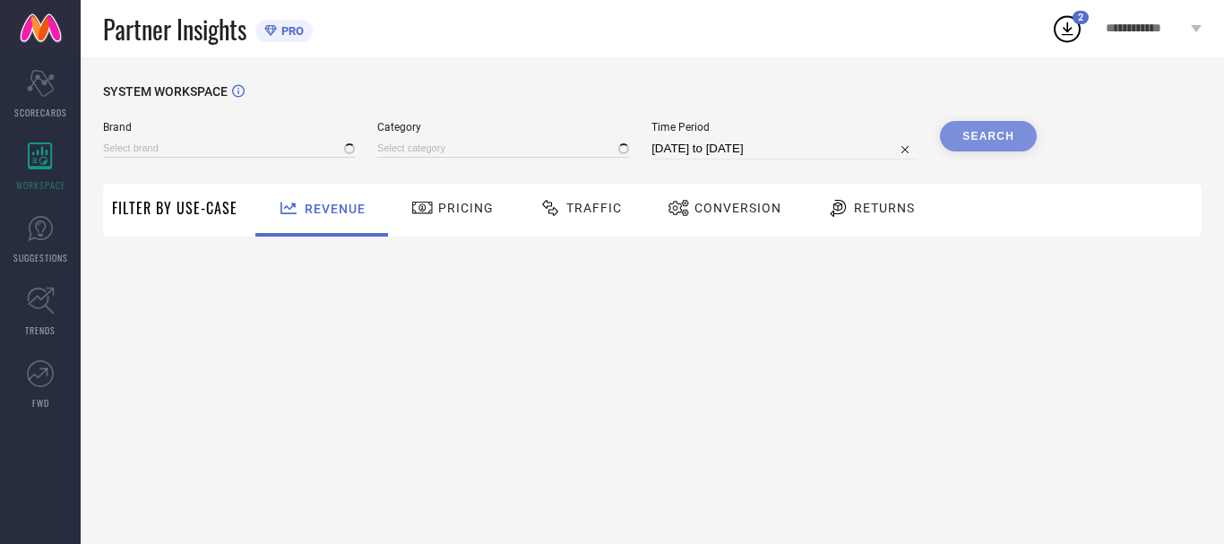
type input "ANUBHUTEE"
type input "All"
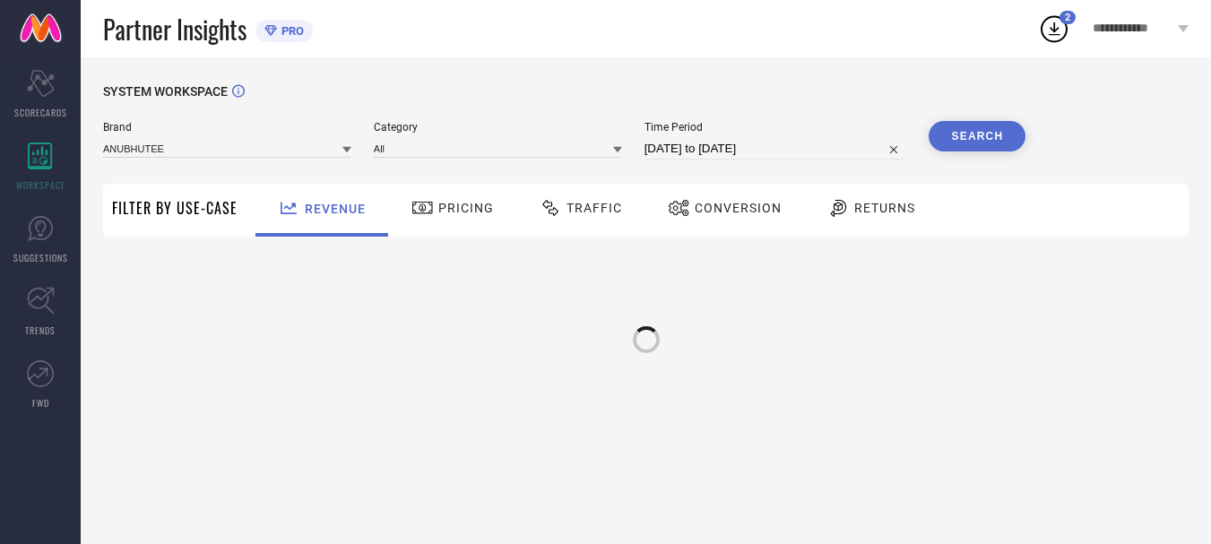
click at [439, 200] on div "Pricing" at bounding box center [452, 208] width 91 height 30
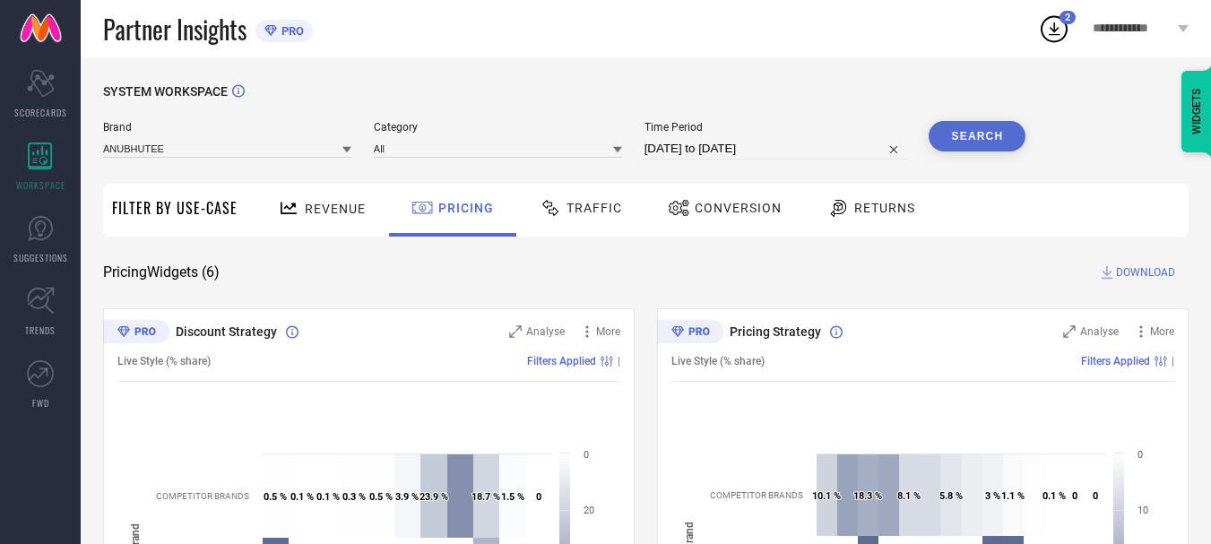
click at [742, 148] on input "[DATE] to [DATE]" at bounding box center [775, 149] width 263 height 22
select select "6"
select select "2025"
select select "7"
select select "2025"
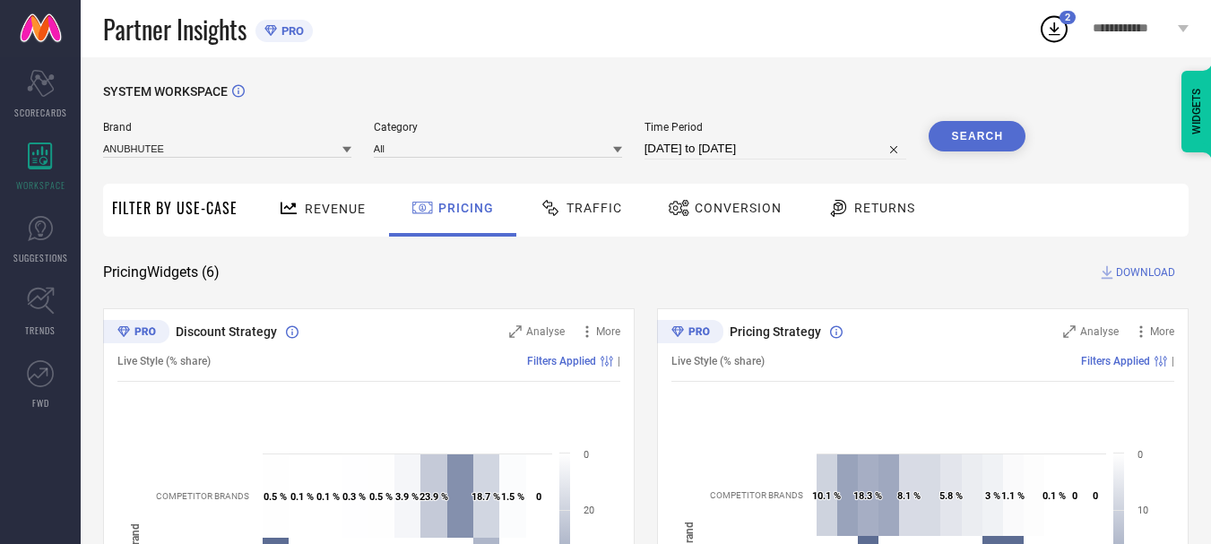
click at [585, 205] on span "Traffic" at bounding box center [594, 208] width 56 height 14
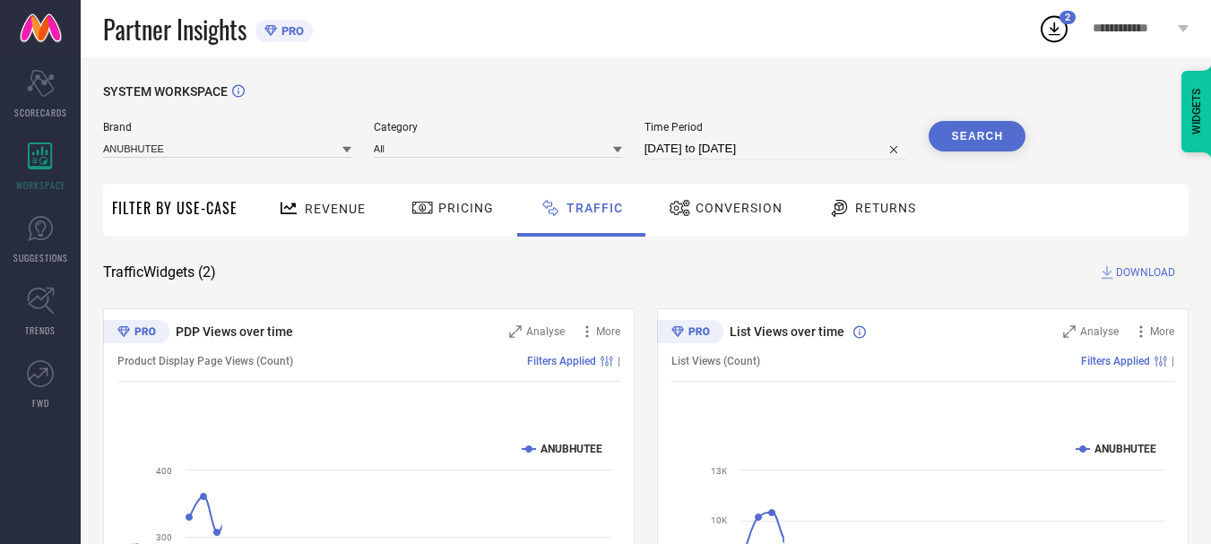
click at [725, 151] on input "[DATE] to [DATE]" at bounding box center [775, 149] width 263 height 22
select select "6"
select select "2025"
select select "7"
select select "2025"
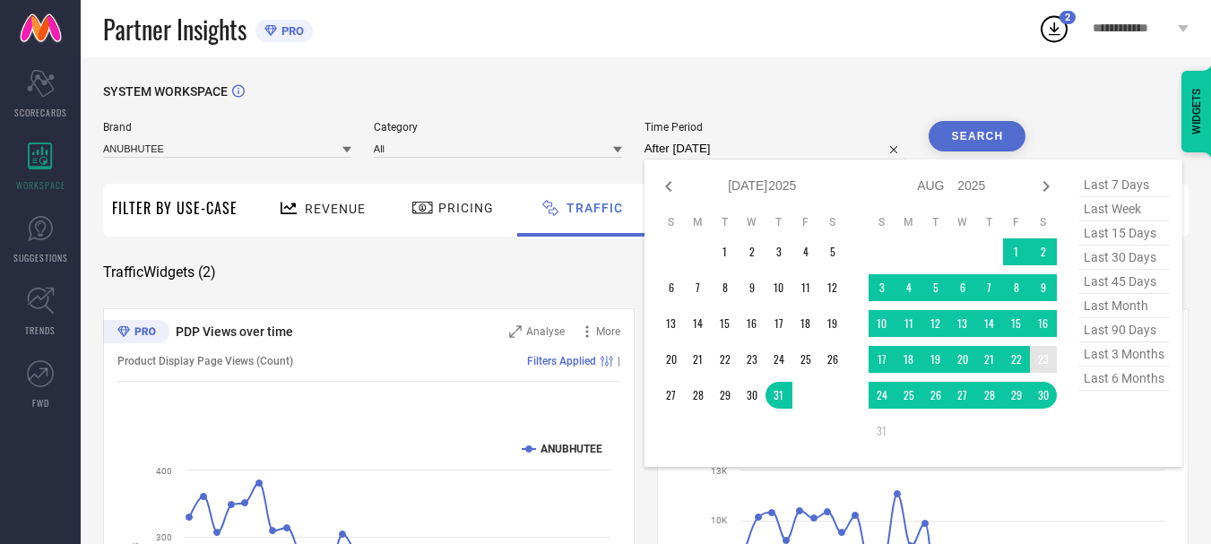
click at [1042, 362] on td "23" at bounding box center [1043, 359] width 27 height 27
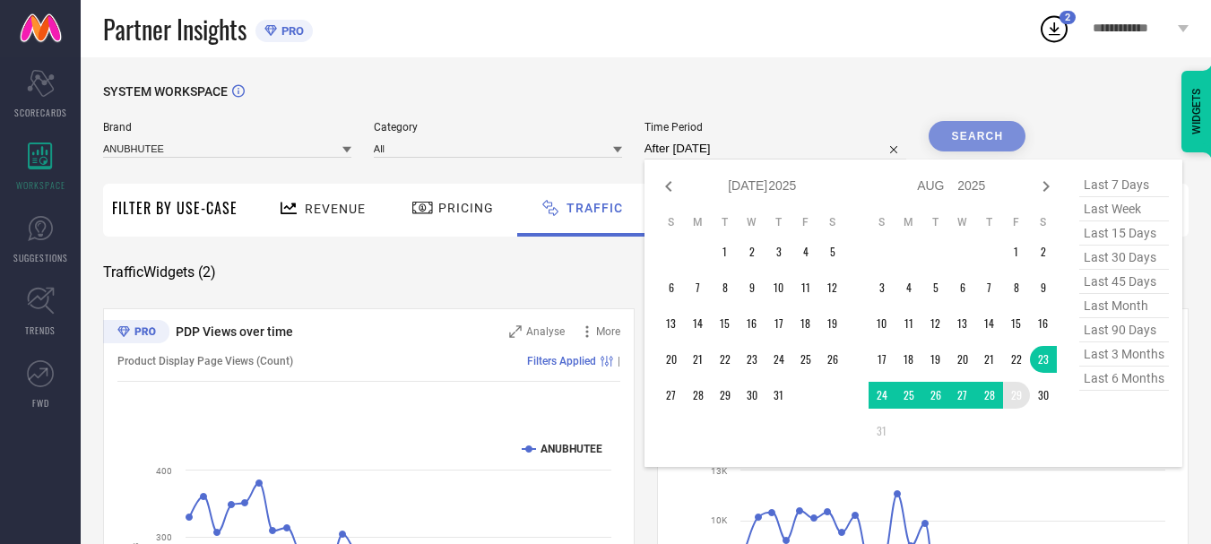
type input "[DATE] to [DATE]"
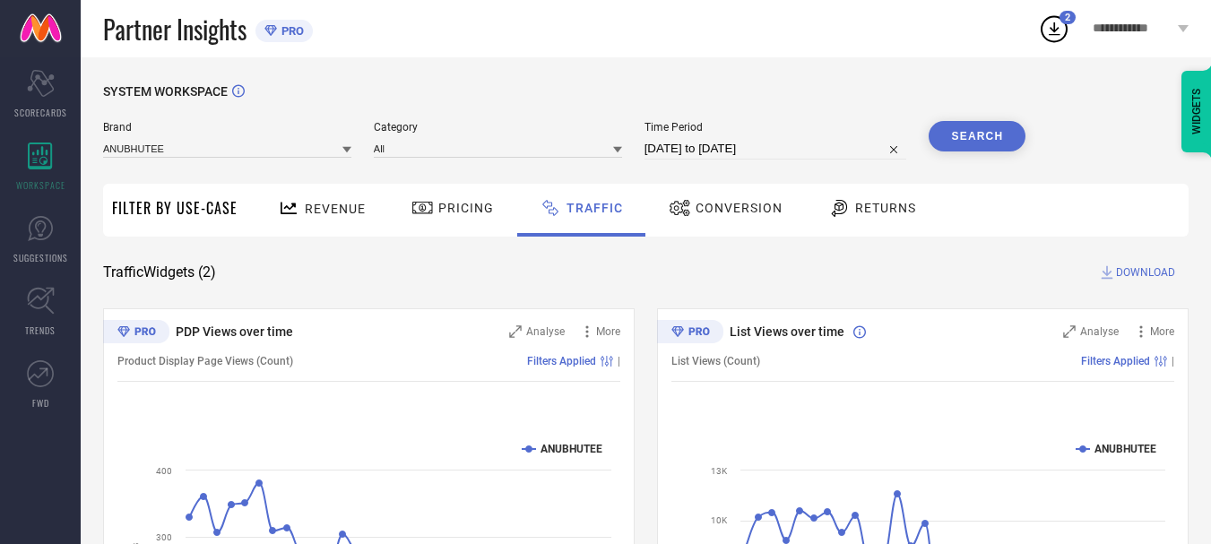
click at [1002, 141] on button "Search" at bounding box center [976, 136] width 97 height 30
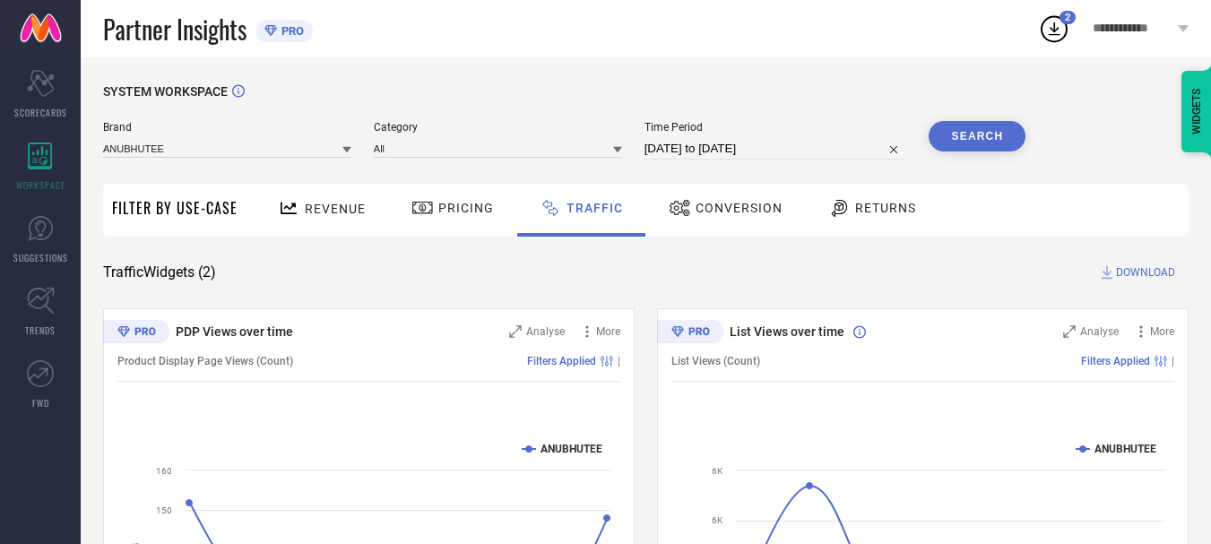
click at [1122, 272] on span "DOWNLOAD" at bounding box center [1145, 272] width 59 height 18
click at [1044, 32] on icon at bounding box center [1054, 29] width 32 height 32
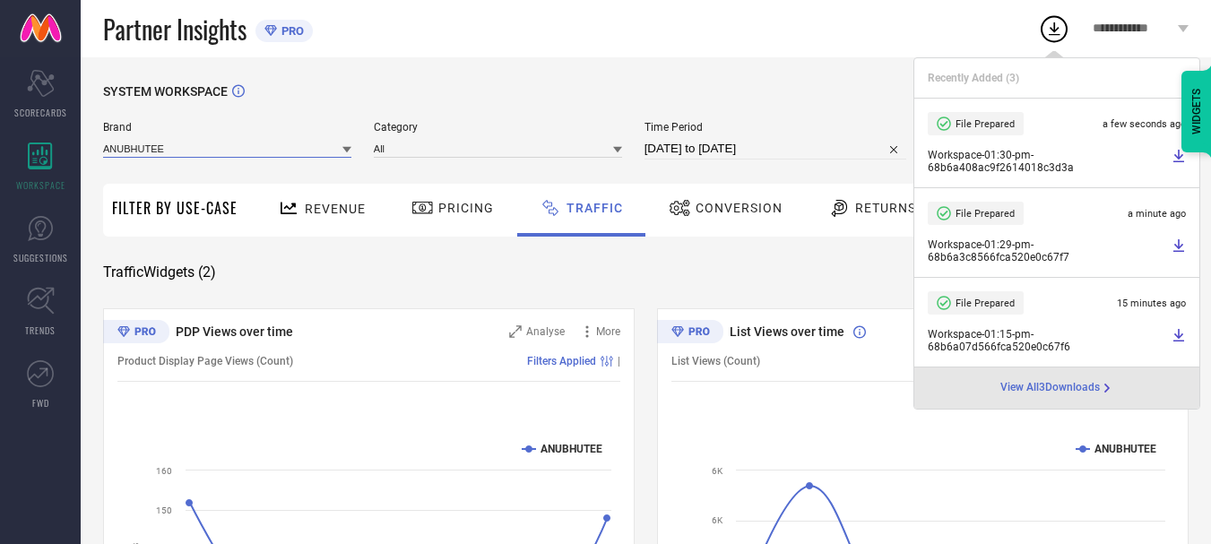
click at [318, 145] on input at bounding box center [227, 148] width 248 height 19
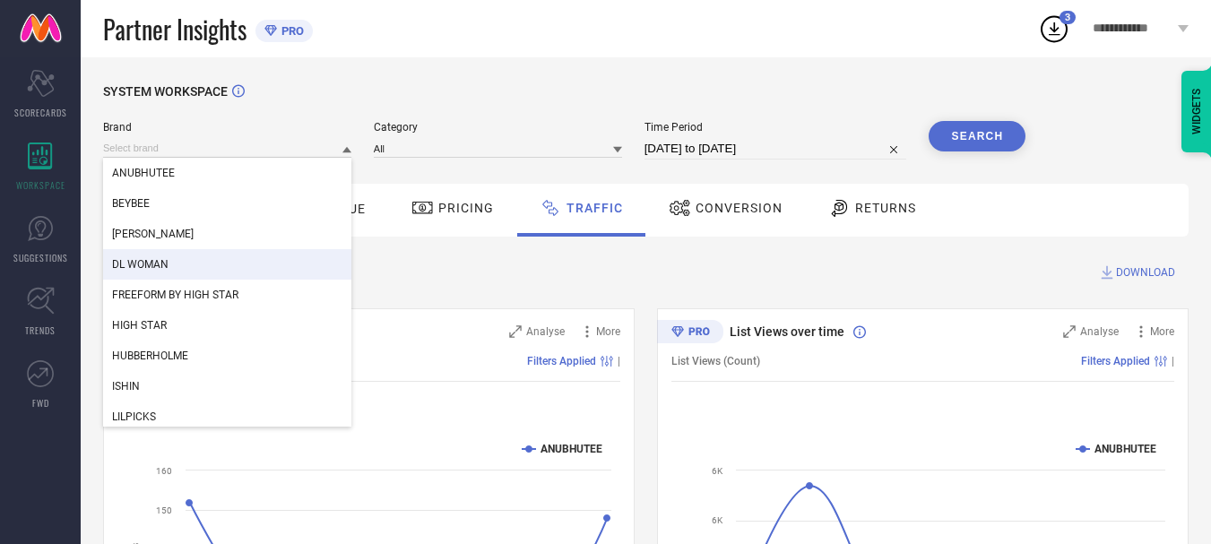
click at [271, 264] on div "DL WOMAN" at bounding box center [227, 264] width 248 height 30
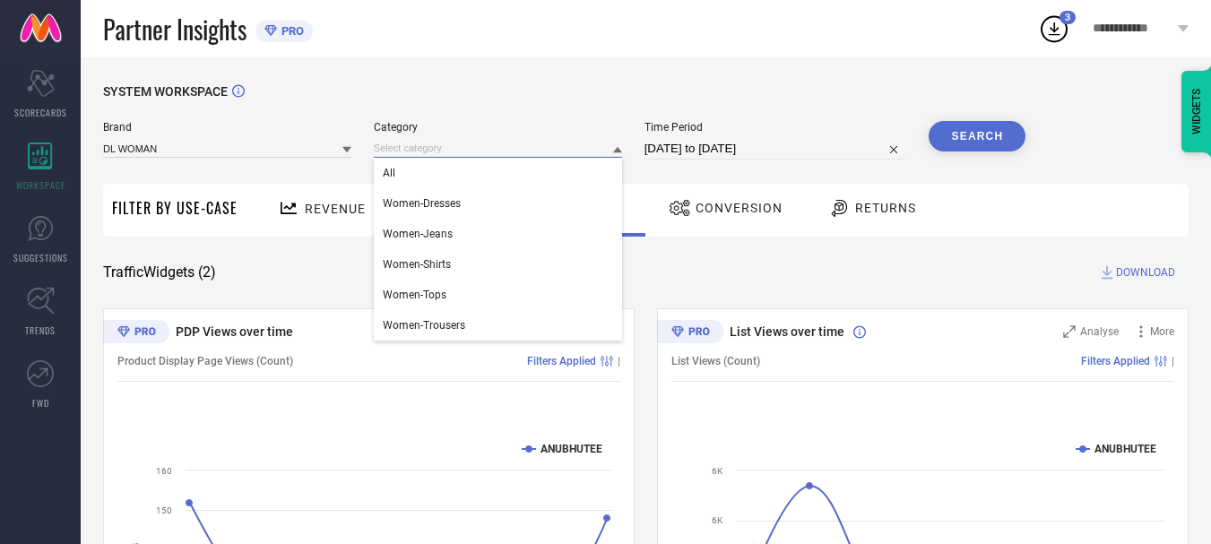
click at [606, 153] on input at bounding box center [498, 148] width 248 height 19
click at [521, 188] on div "All" at bounding box center [498, 173] width 248 height 30
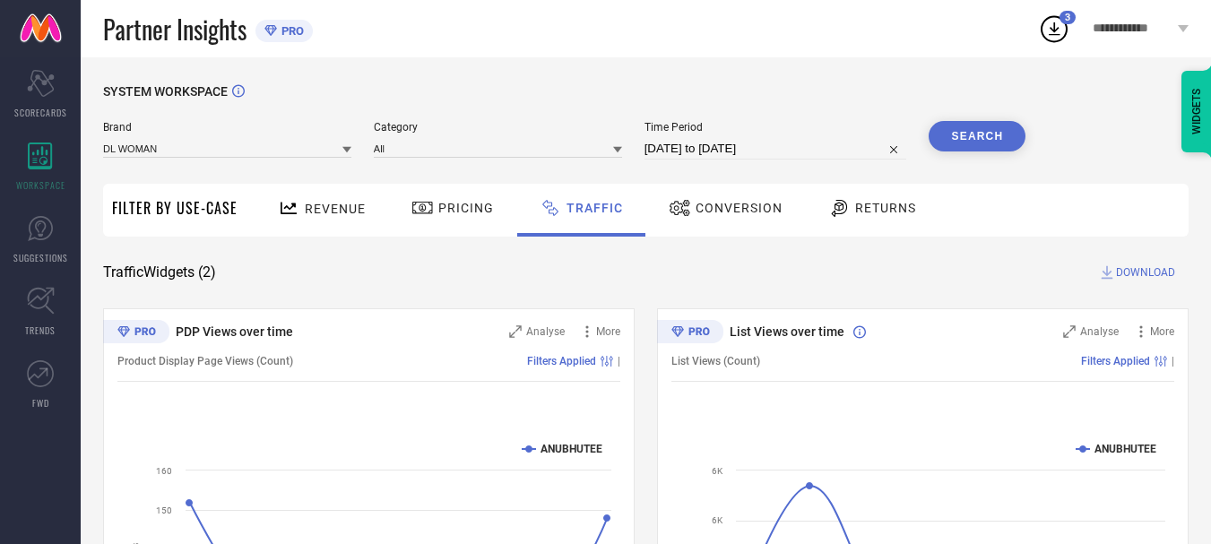
click at [972, 139] on button "Search" at bounding box center [976, 136] width 97 height 30
click at [1140, 273] on span "DOWNLOAD" at bounding box center [1145, 272] width 59 height 18
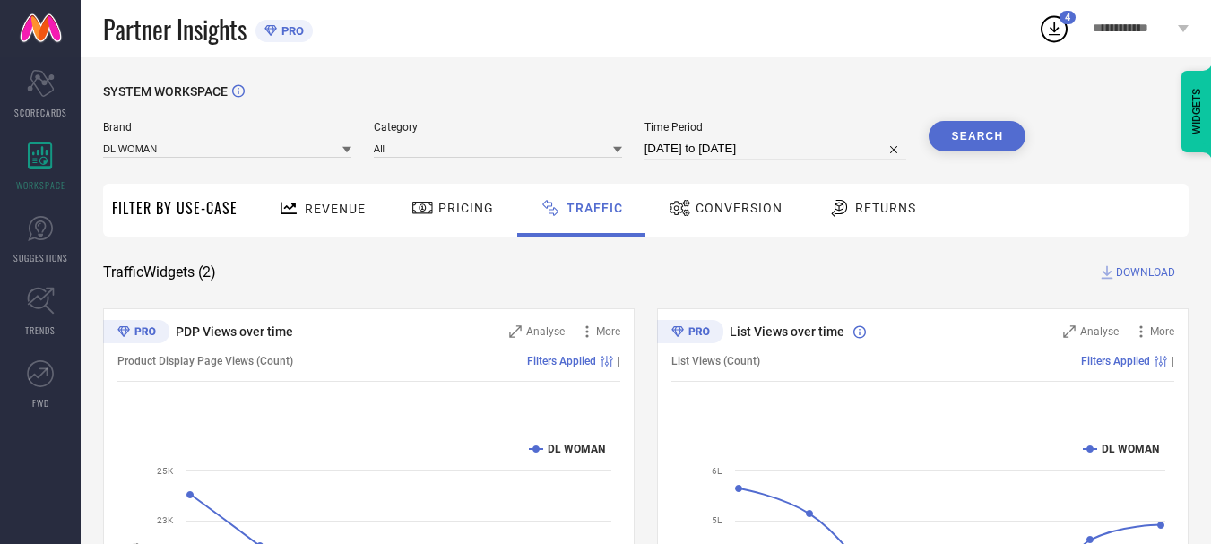
click at [1057, 38] on icon at bounding box center [1054, 29] width 32 height 32
